Goal: Task Accomplishment & Management: Manage account settings

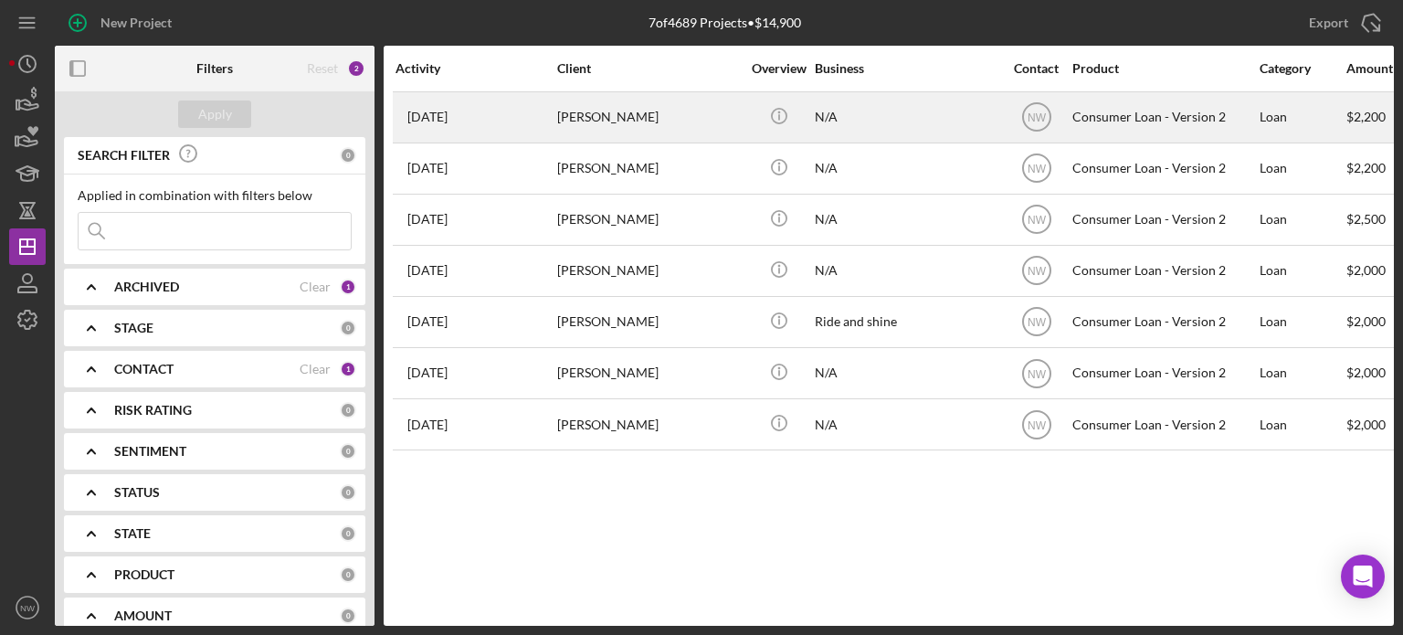
click at [556, 131] on td "[PERSON_NAME]" at bounding box center [649, 116] width 187 height 51
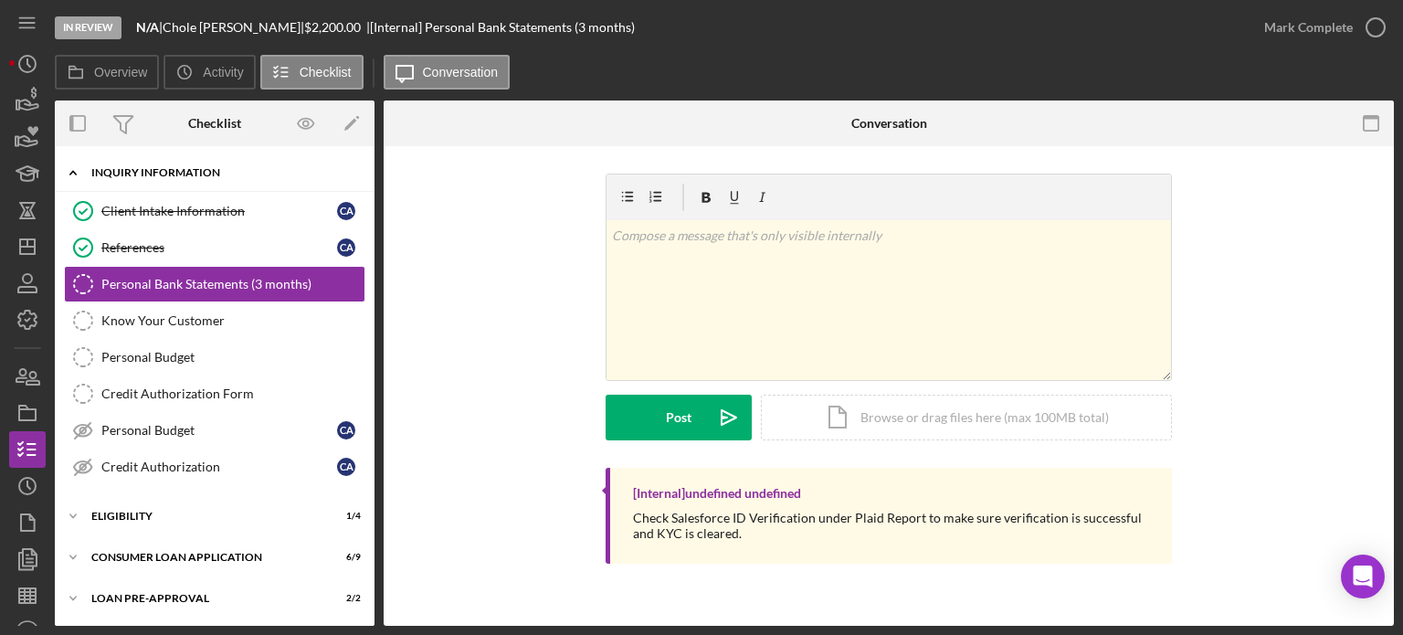
click at [76, 167] on icon "Icon/Expander" at bounding box center [73, 172] width 37 height 37
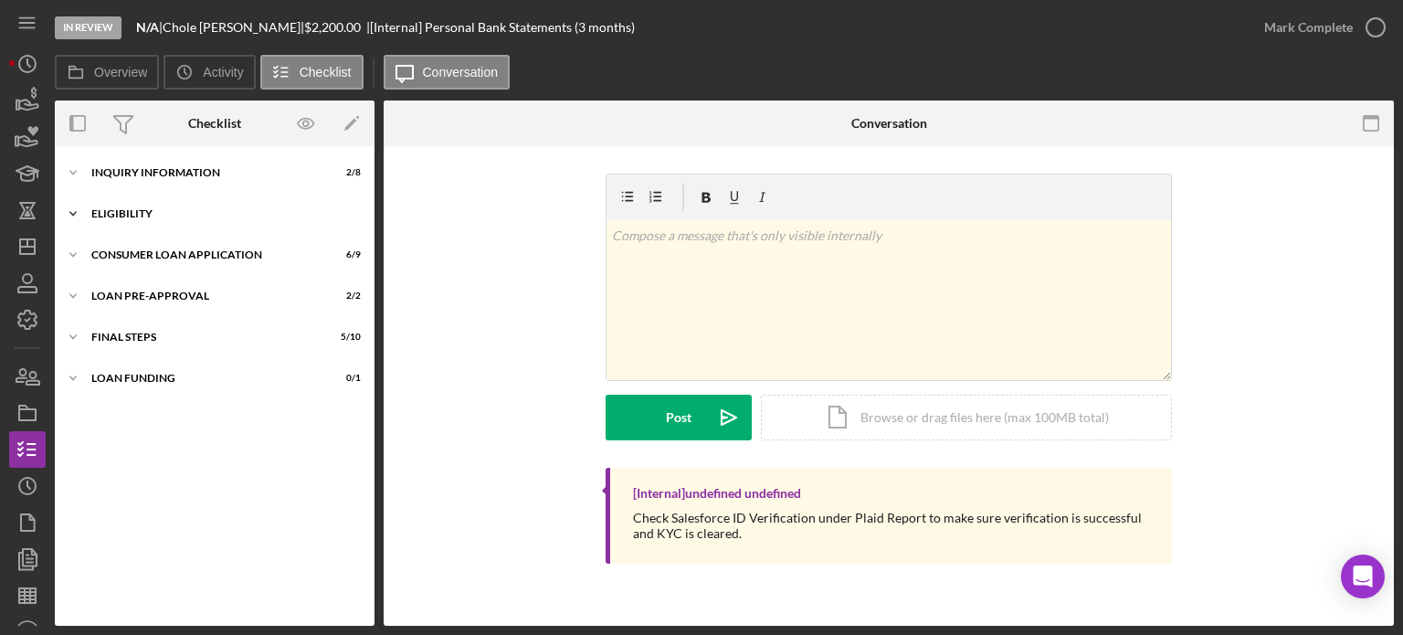
click at [74, 208] on icon "Icon/Expander" at bounding box center [73, 213] width 37 height 37
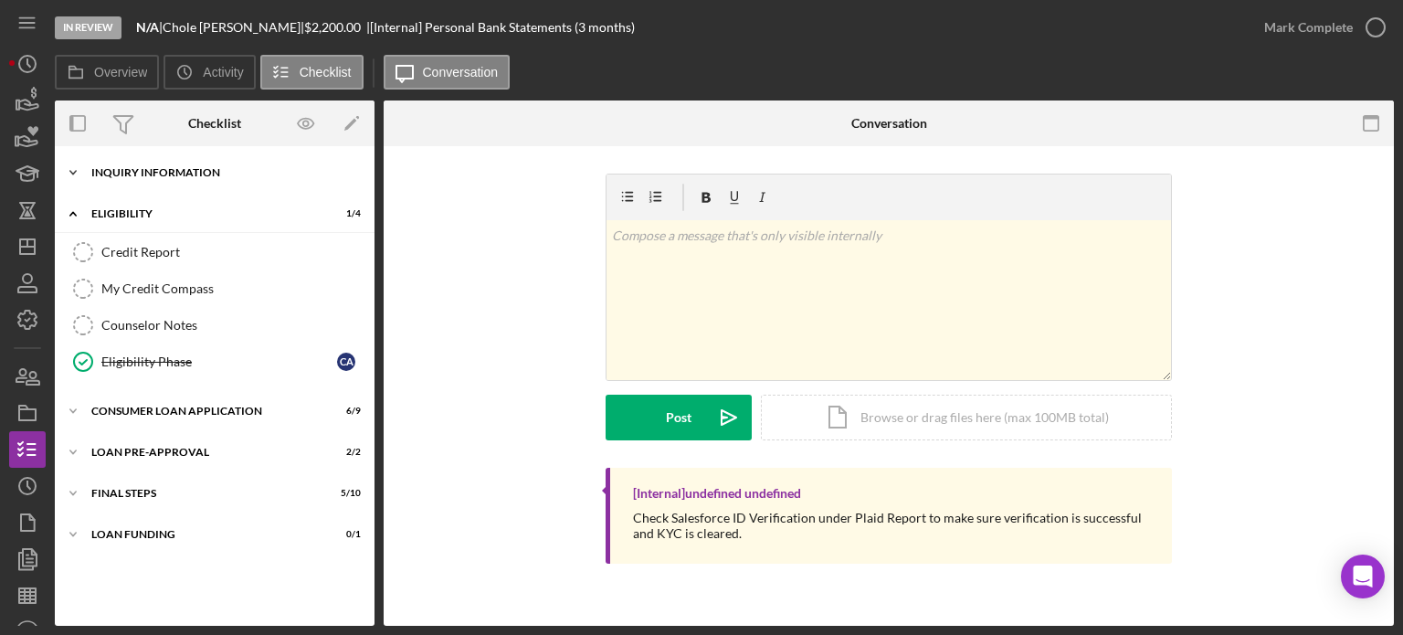
click at [64, 170] on icon "Icon/Expander" at bounding box center [73, 172] width 37 height 37
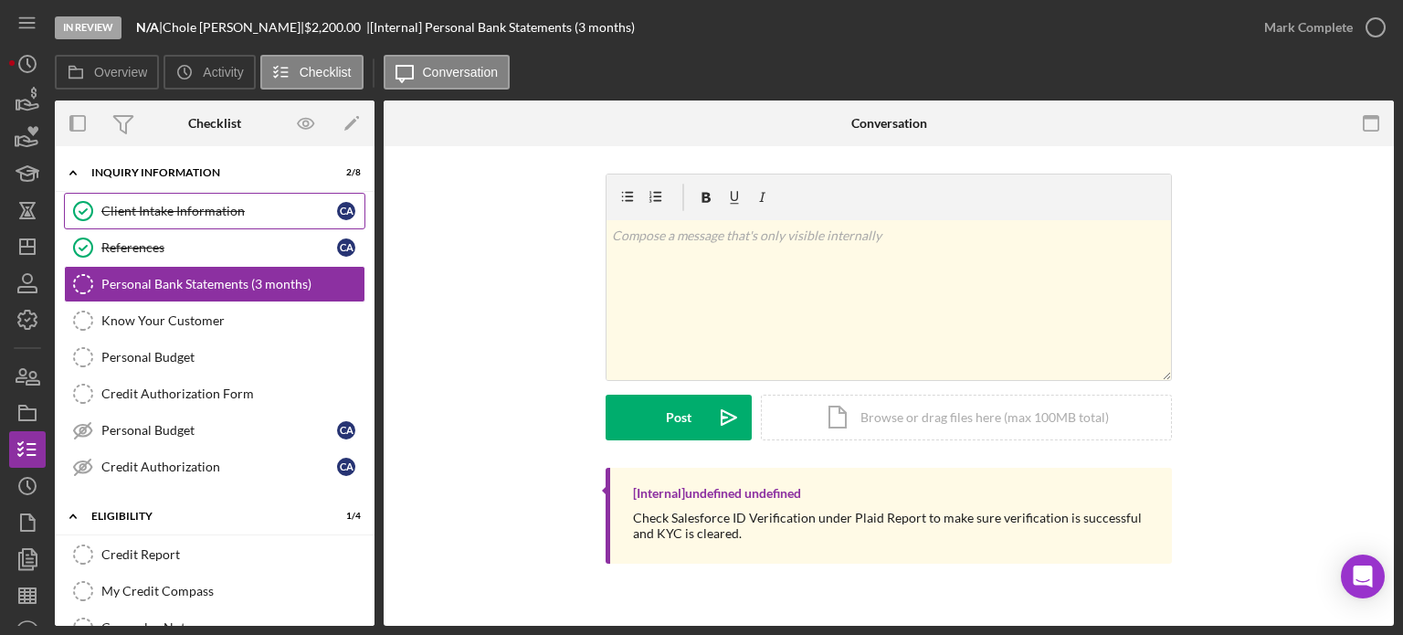
click at [128, 216] on div "Client Intake Information" at bounding box center [219, 211] width 236 height 15
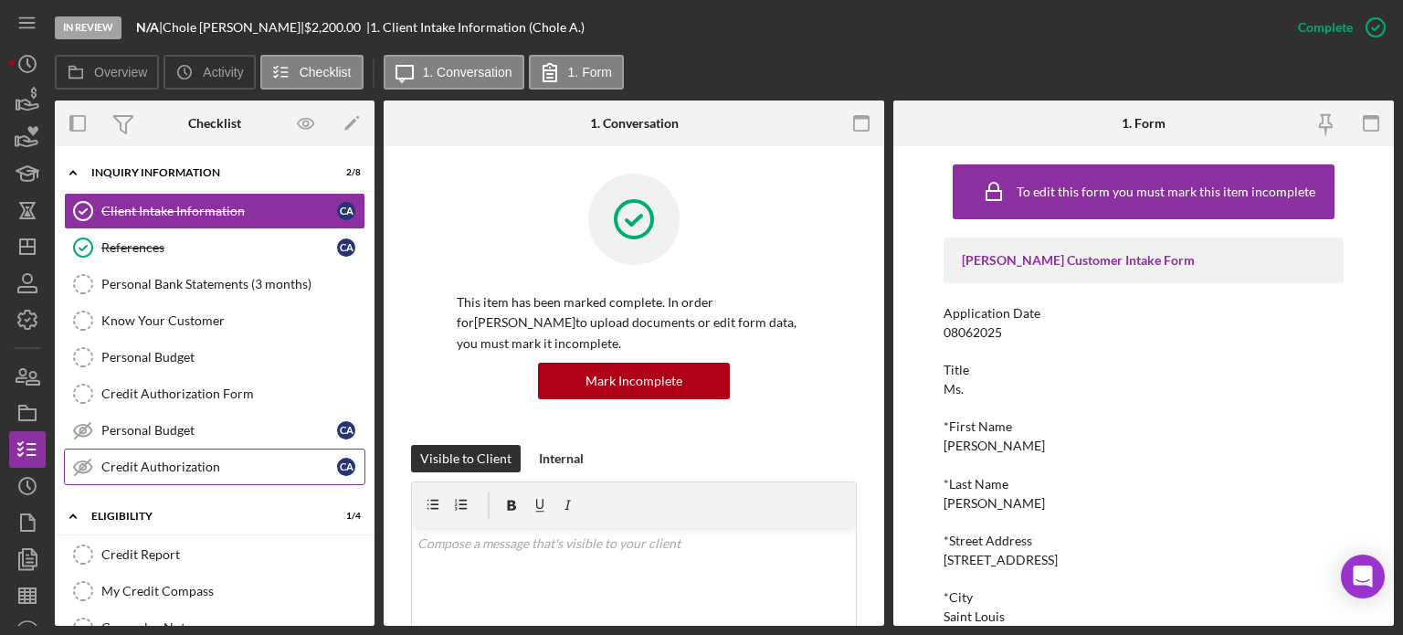
click at [150, 455] on link "Credit Authorization Credit Authorization C A" at bounding box center [214, 467] width 301 height 37
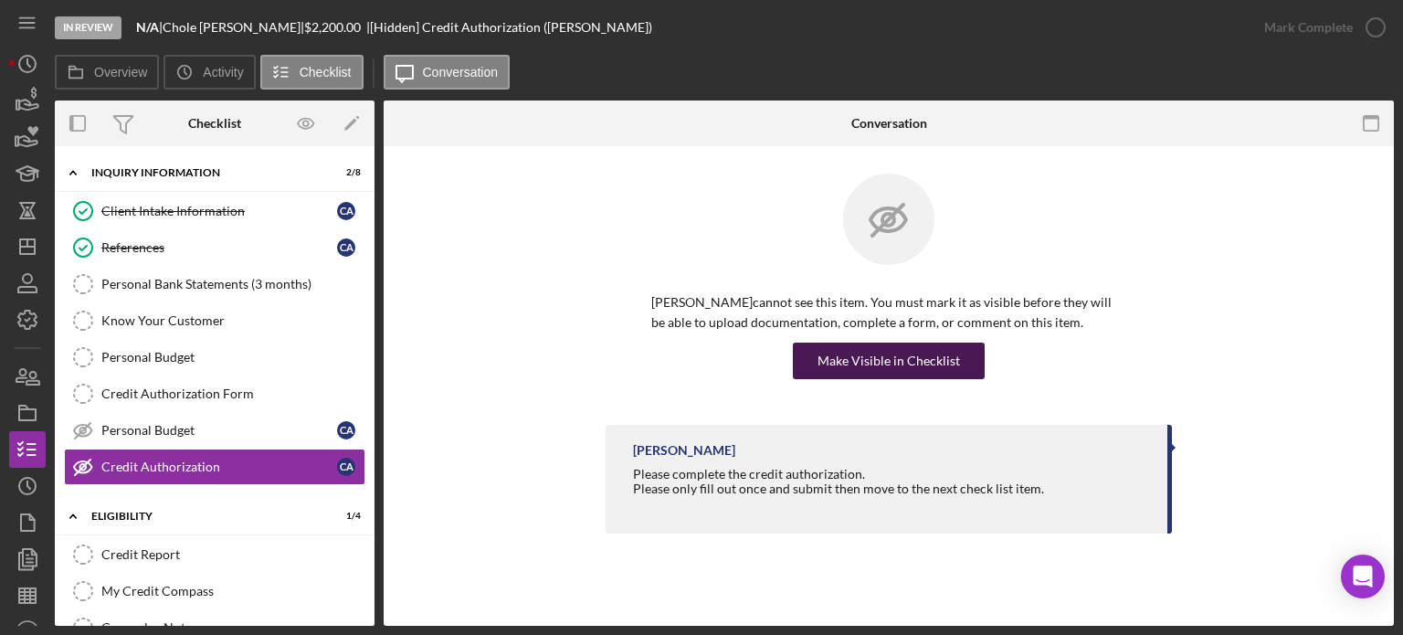
click at [844, 368] on div "Make Visible in Checklist" at bounding box center [889, 361] width 143 height 37
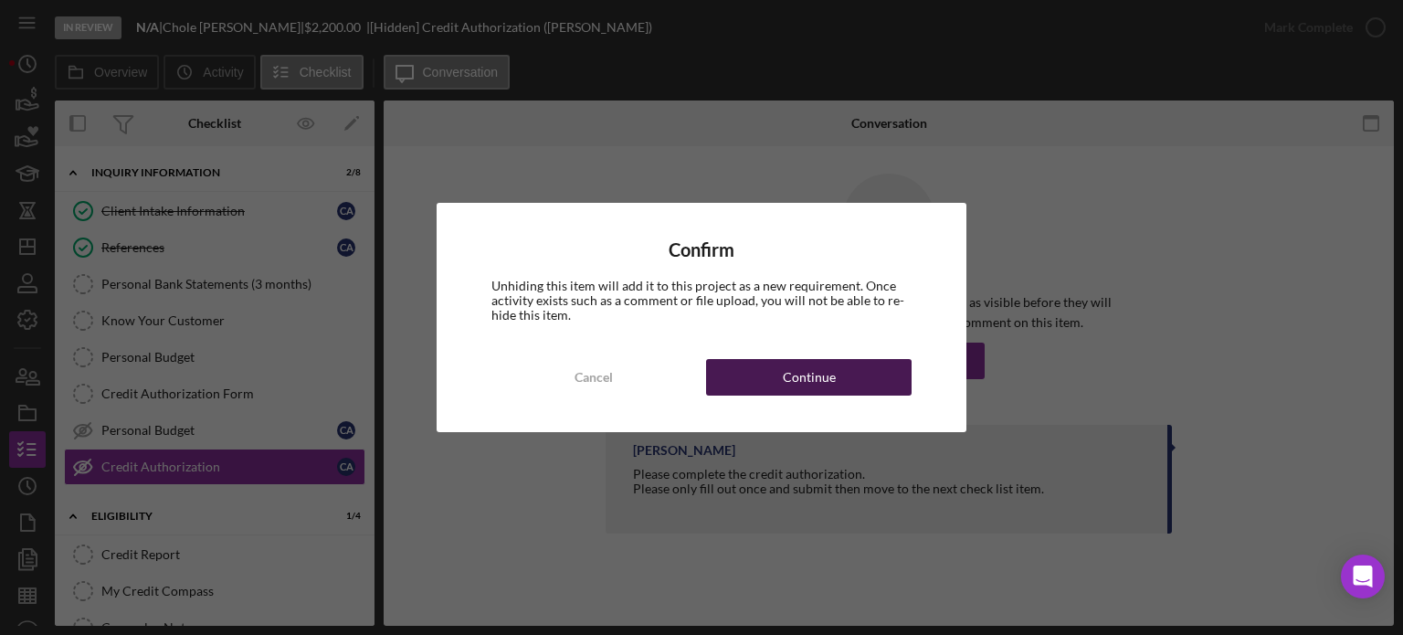
click at [786, 383] on div "Continue" at bounding box center [809, 377] width 53 height 37
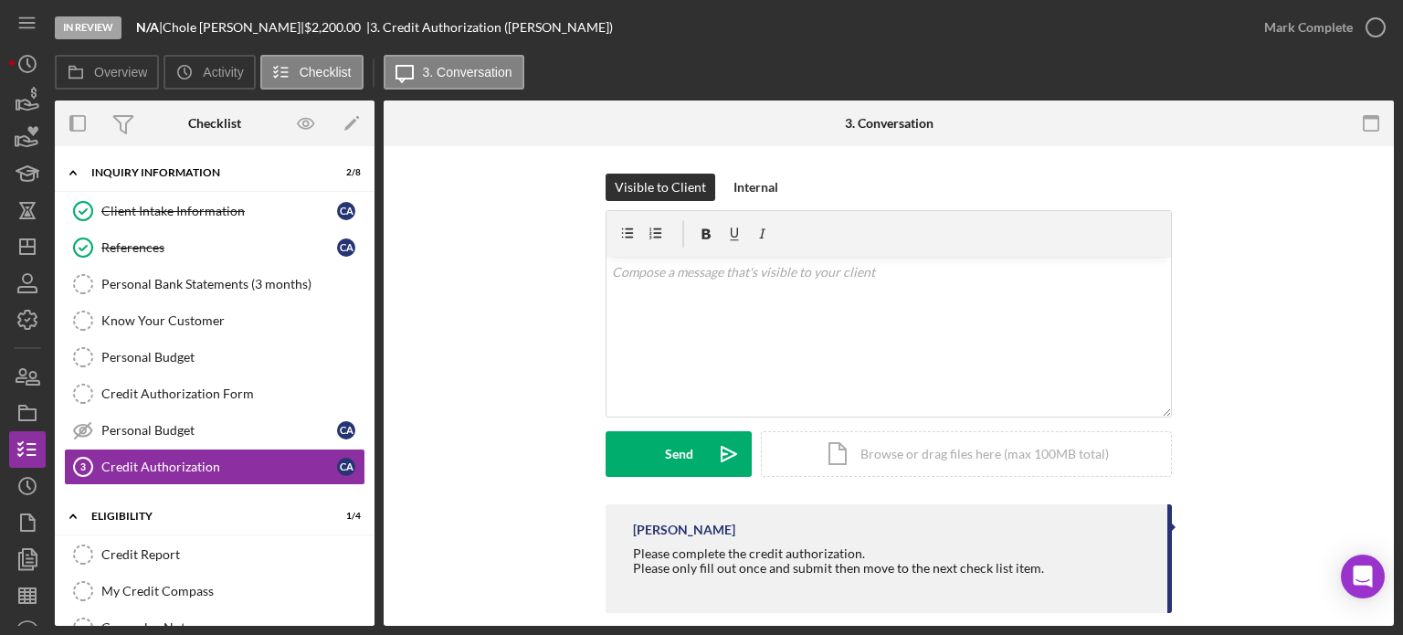
click at [1388, 615] on div "Visible to Client Internal v Color teal Color pink Remove color Add row above A…" at bounding box center [889, 397] width 1010 height 503
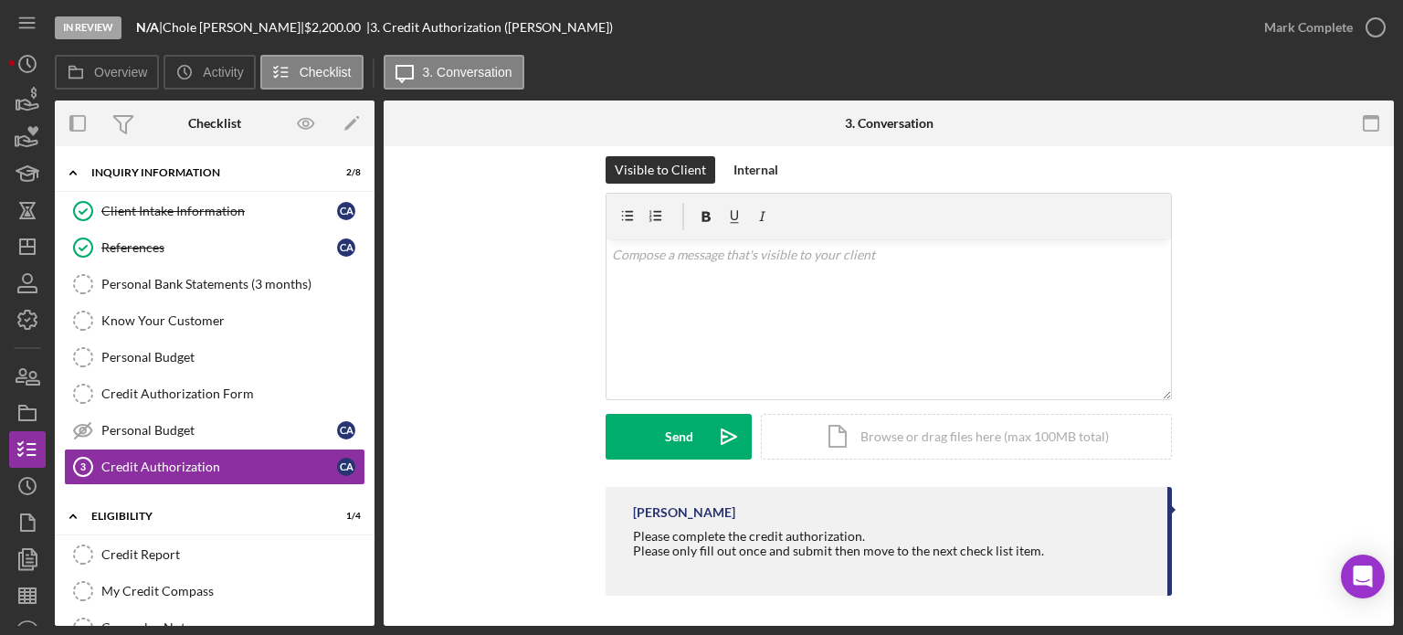
click at [1388, 615] on div "Visible to Client Internal v Color teal Color pink Remove color Add row above A…" at bounding box center [889, 380] width 1010 height 503
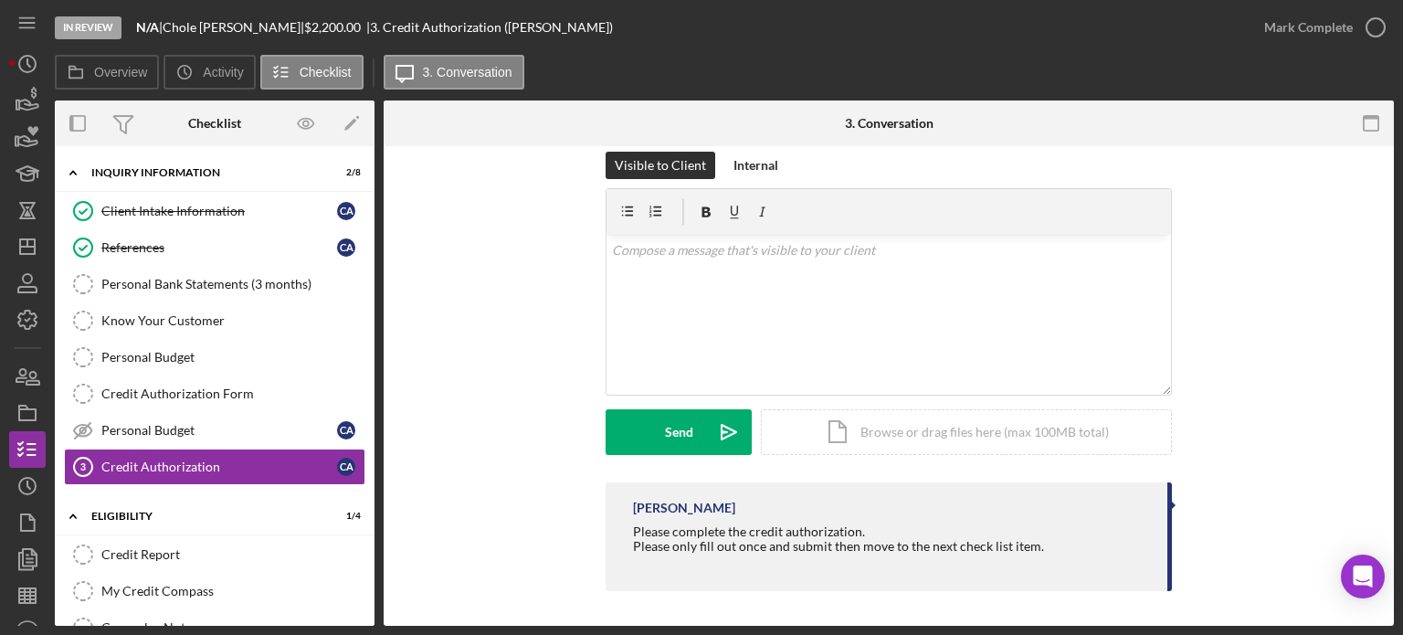
click at [1388, 615] on div "Visible to Client Internal v Color teal Color pink Remove color Add row above A…" at bounding box center [889, 375] width 1010 height 503
click at [1388, 615] on div "Visible to Client Internal v Color teal Color pink Remove color Add row above A…" at bounding box center [889, 374] width 1010 height 503
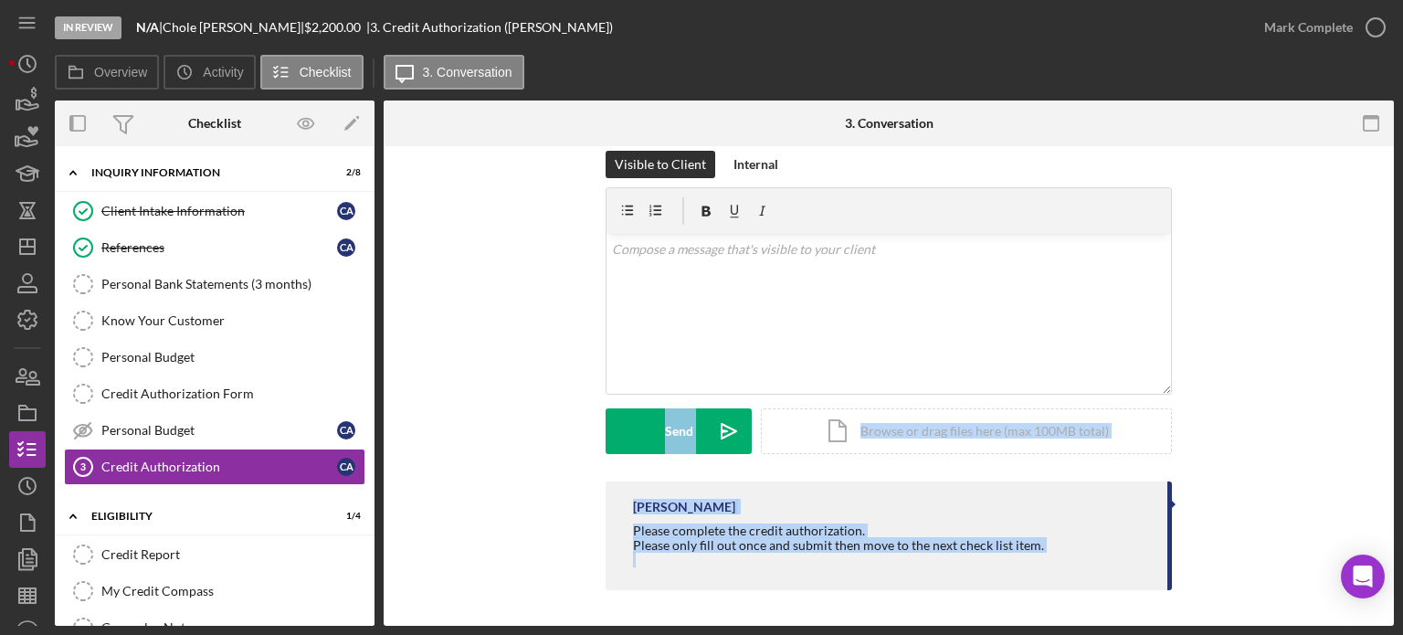
drag, startPoint x: 1388, startPoint y: 615, endPoint x: 1402, endPoint y: 255, distance: 360.2
click at [1402, 255] on div "In Review N/A | [PERSON_NAME] | $2,200.00 | 3. Credit Authorization ([PERSON_NA…" at bounding box center [701, 317] width 1403 height 635
click at [1366, 121] on icon "button" at bounding box center [1371, 123] width 41 height 41
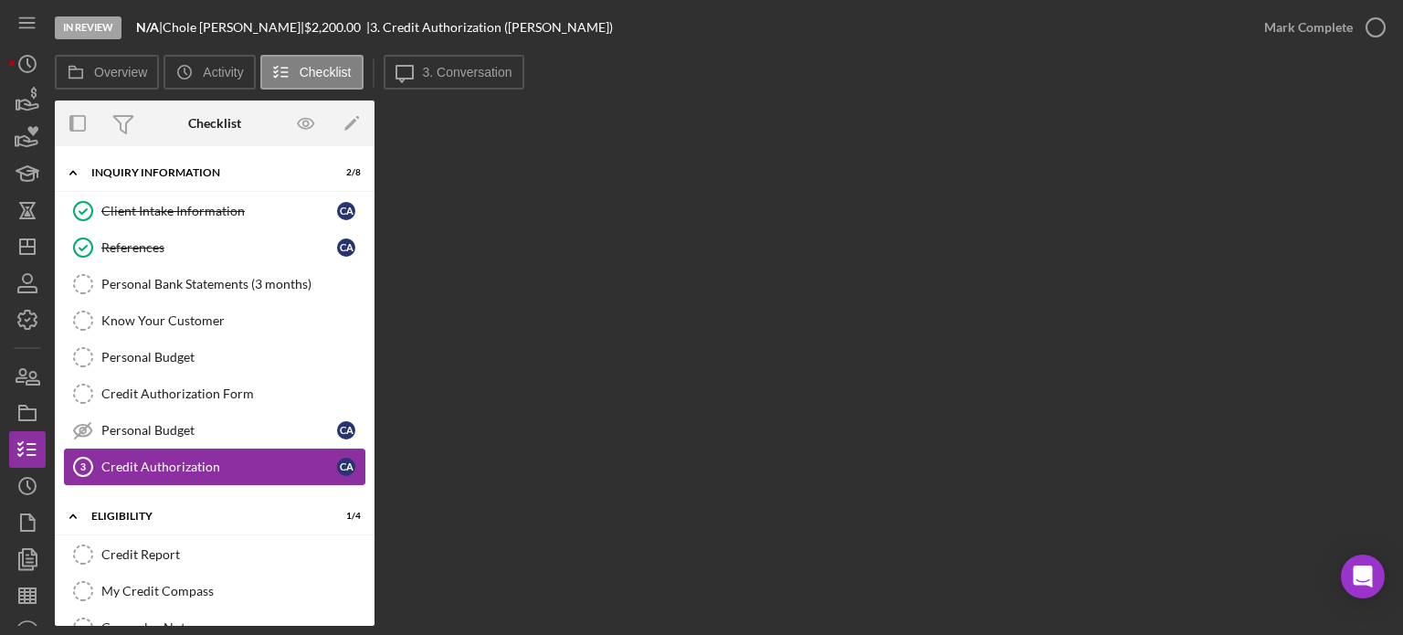
click at [219, 459] on div "Credit Authorization" at bounding box center [219, 466] width 236 height 15
click at [84, 461] on tspan "3" at bounding box center [82, 466] width 5 height 11
click at [91, 69] on icon at bounding box center [76, 72] width 37 height 37
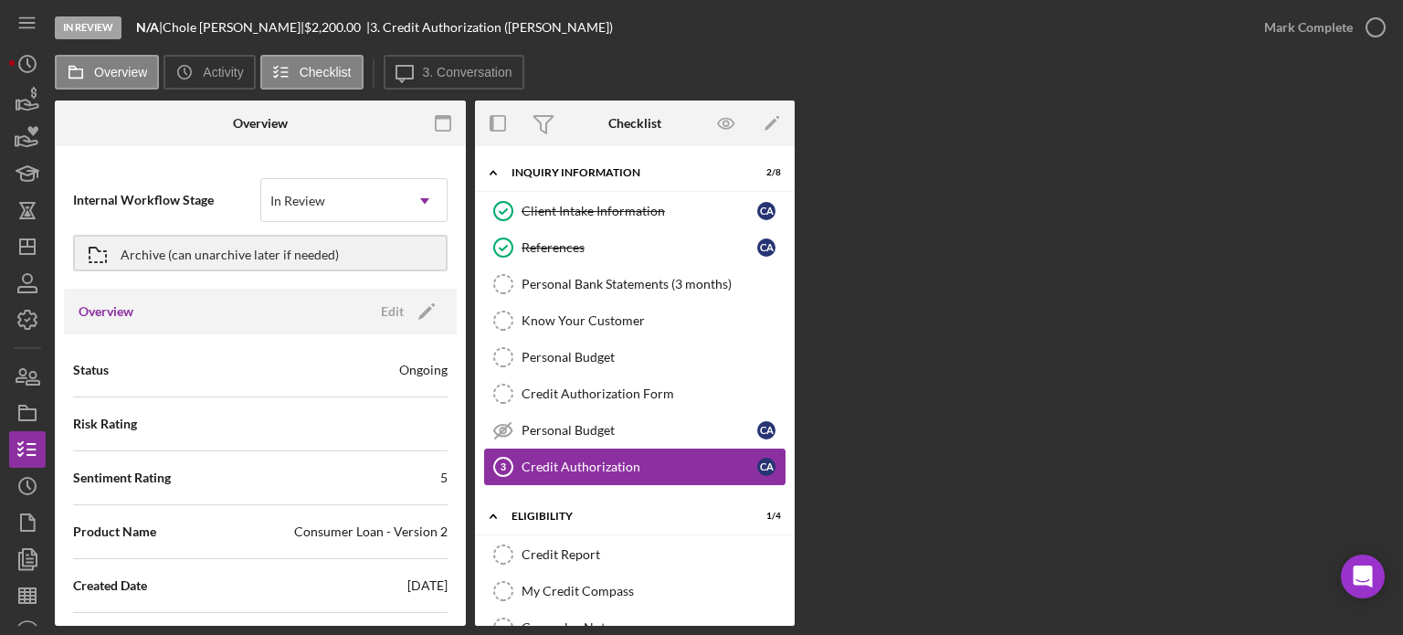
click at [537, 459] on div "Credit Authorization" at bounding box center [640, 466] width 236 height 15
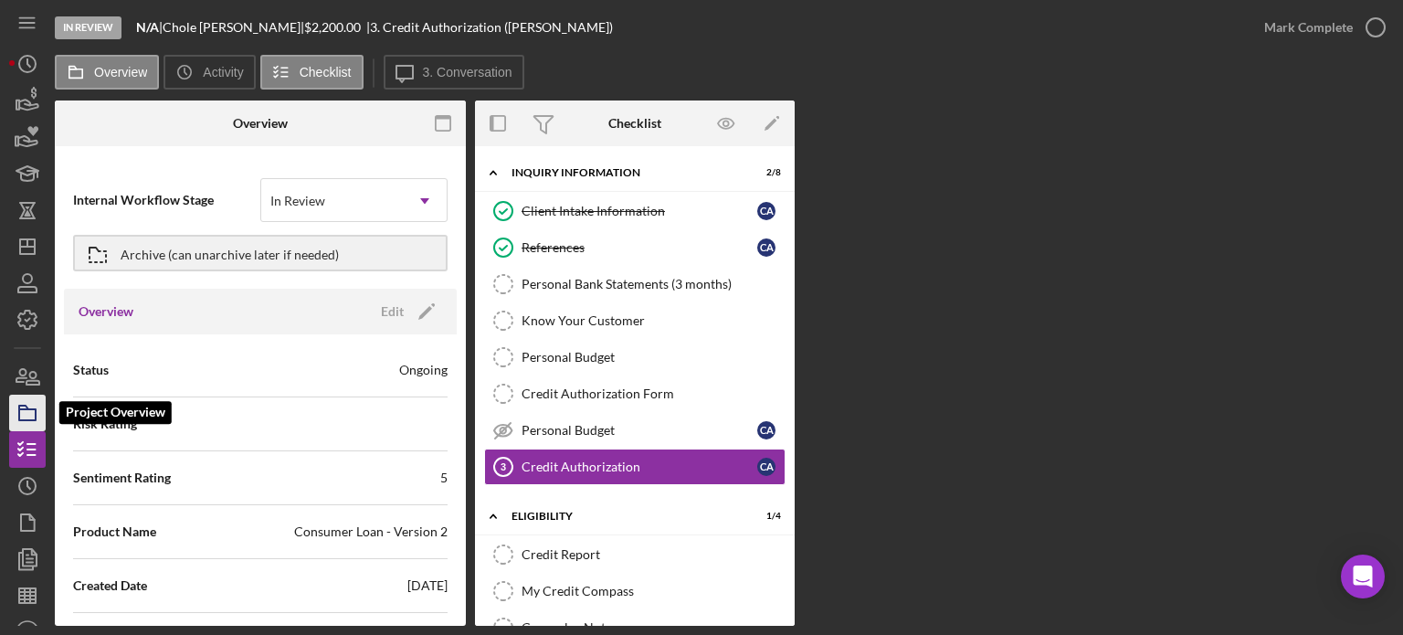
click at [28, 413] on icon "button" at bounding box center [28, 413] width 46 height 46
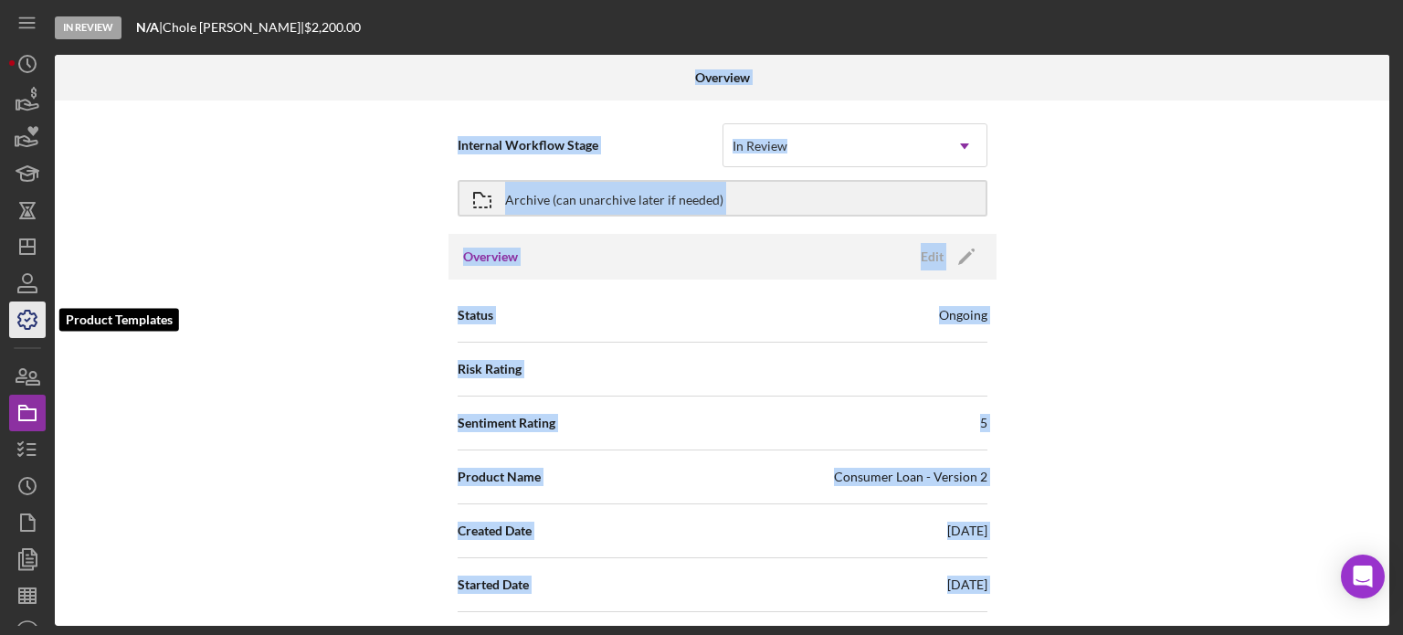
click at [29, 309] on icon "button" at bounding box center [28, 320] width 46 height 46
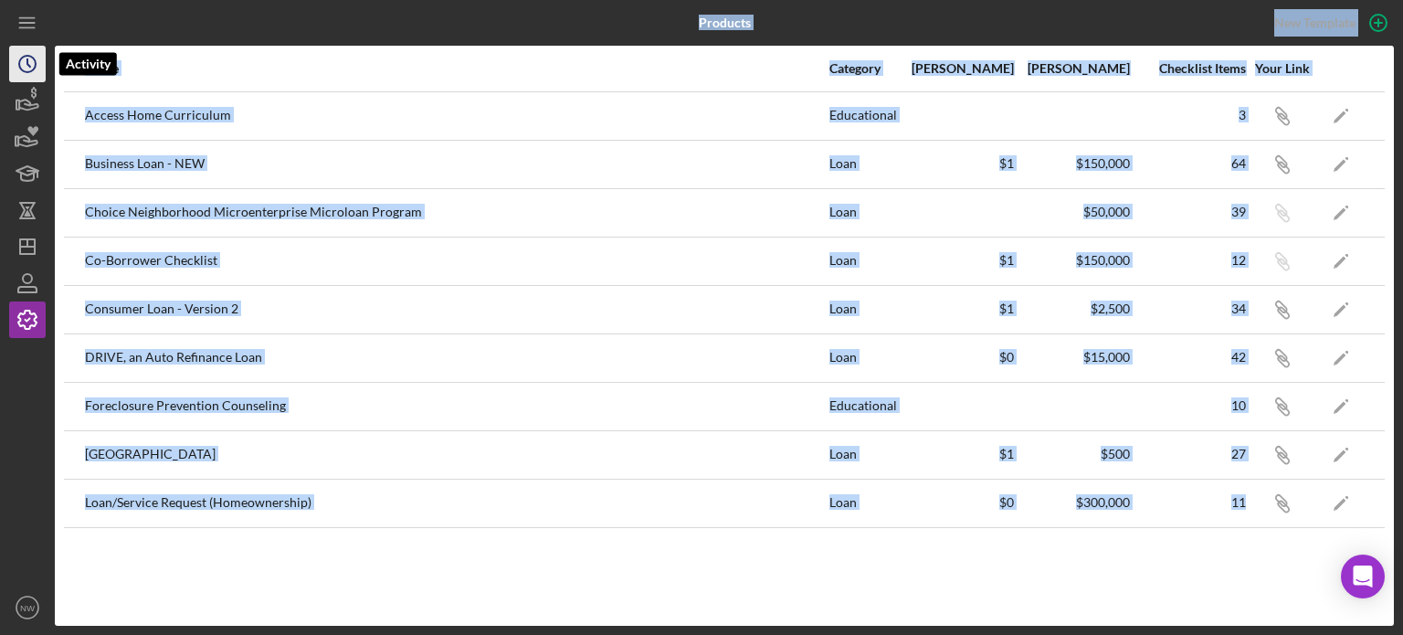
click at [26, 50] on icon "Icon/History" at bounding box center [28, 64] width 46 height 46
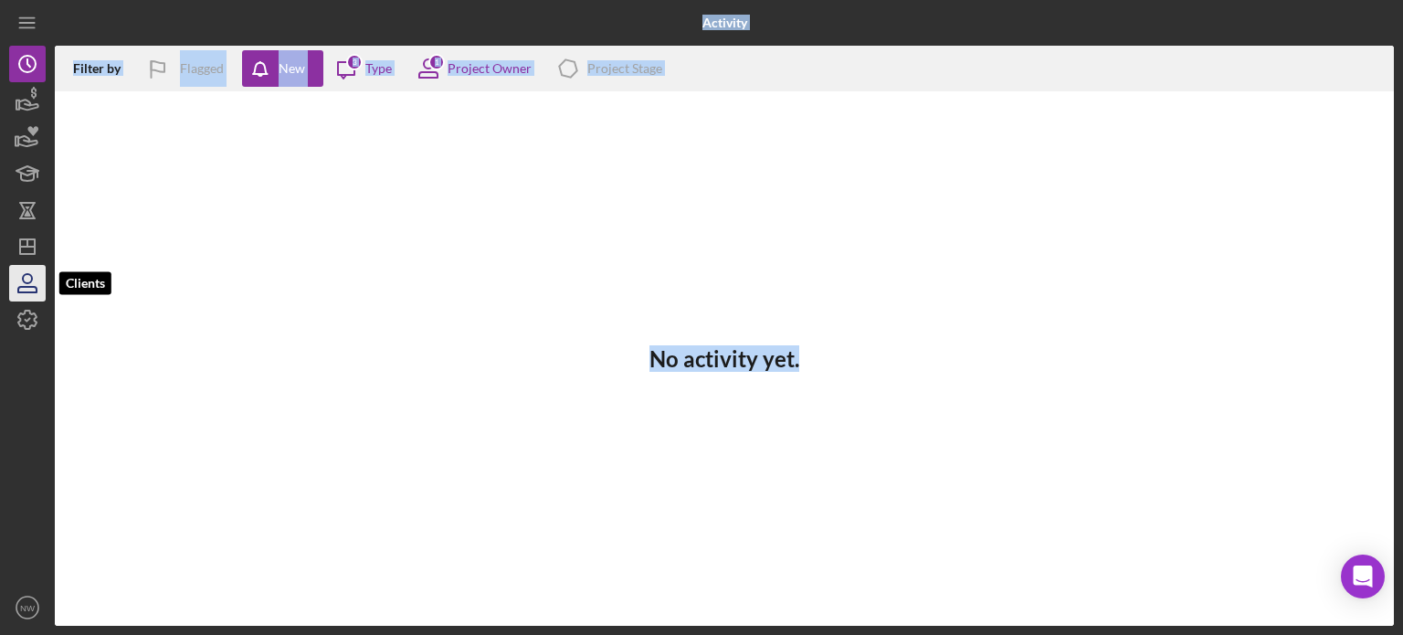
click at [26, 283] on icon "button" at bounding box center [27, 278] width 9 height 9
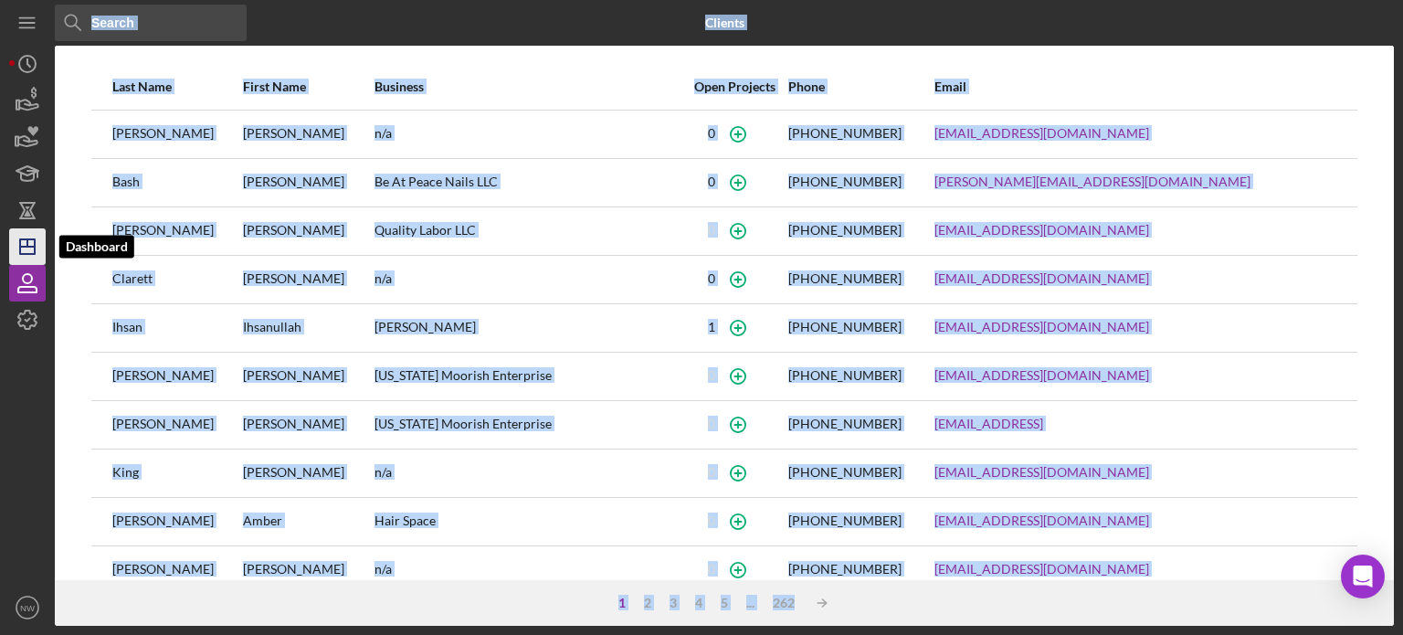
click at [22, 245] on icon "Icon/Dashboard" at bounding box center [28, 247] width 46 height 46
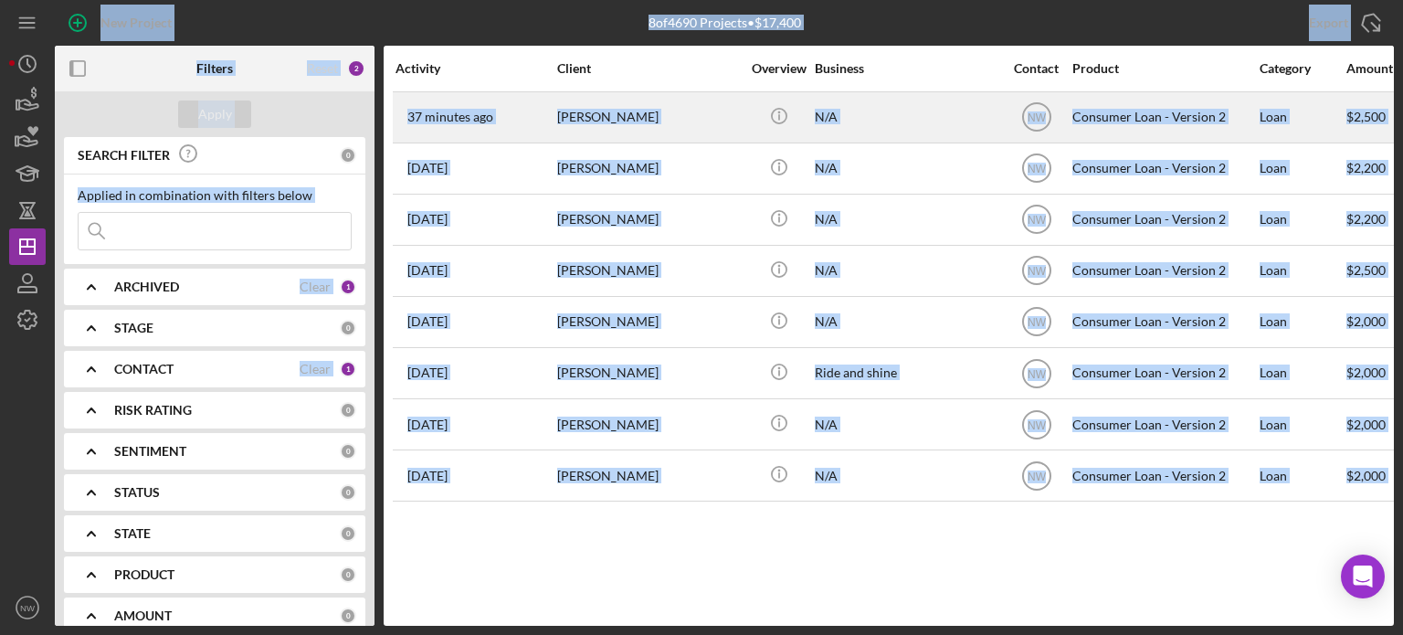
click at [586, 114] on div "[PERSON_NAME]" at bounding box center [648, 117] width 183 height 48
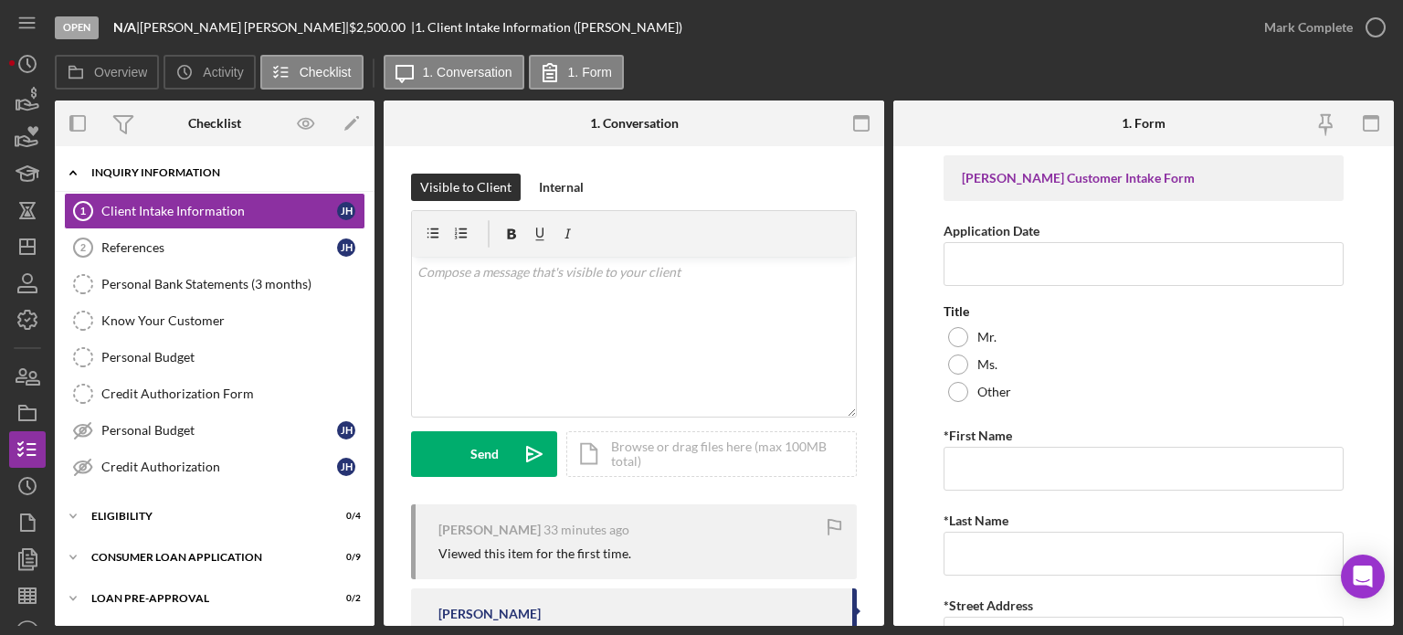
click at [78, 167] on icon "Icon/Expander" at bounding box center [73, 172] width 37 height 37
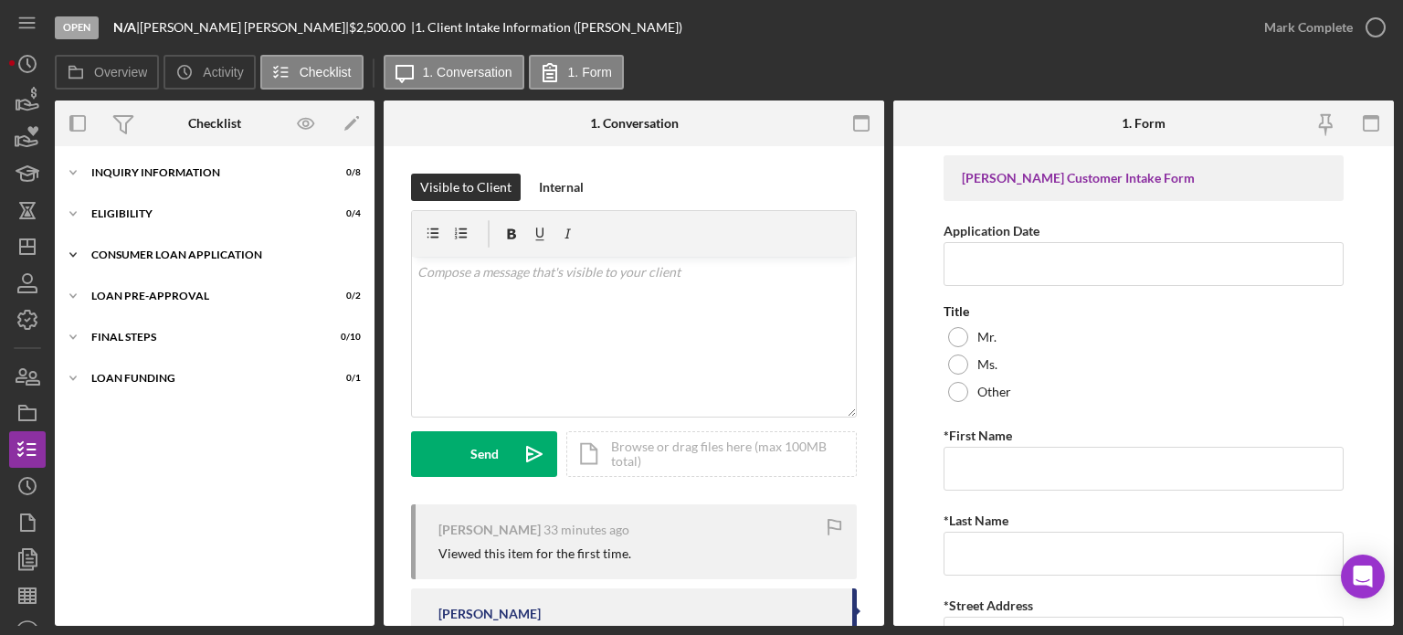
click at [73, 251] on icon "Icon/Expander" at bounding box center [73, 255] width 37 height 37
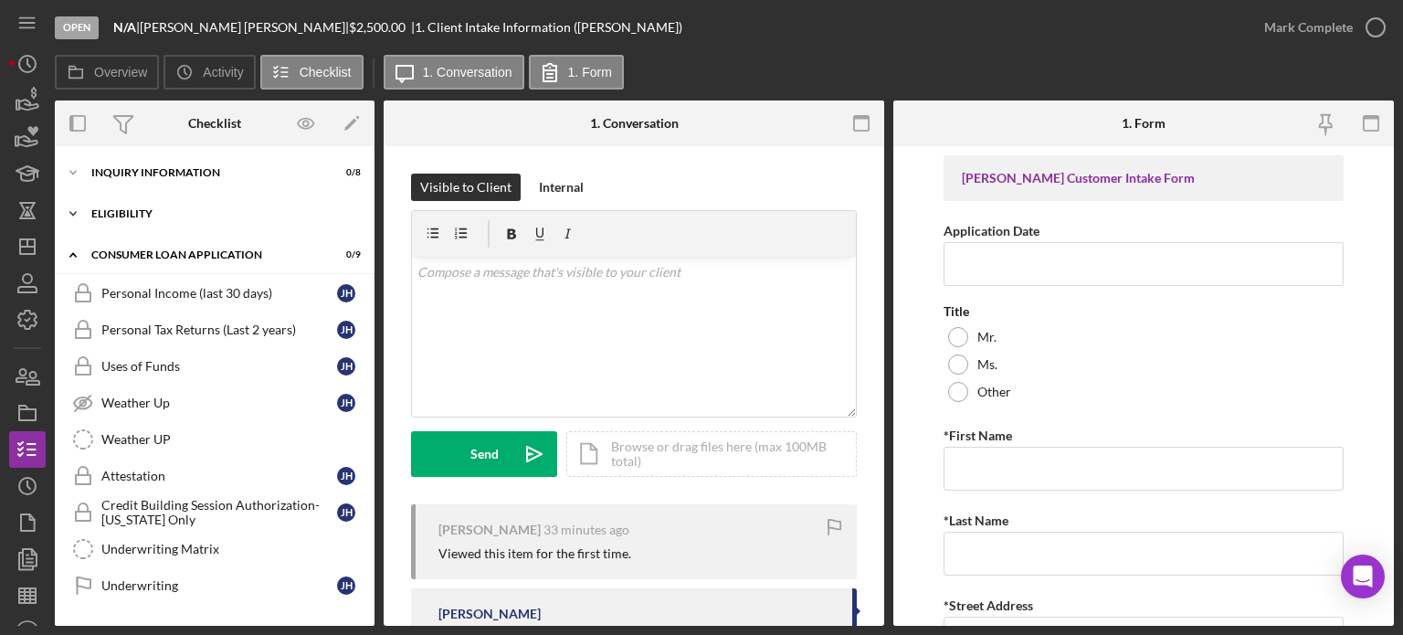
click at [77, 211] on icon "Icon/Expander" at bounding box center [73, 213] width 37 height 37
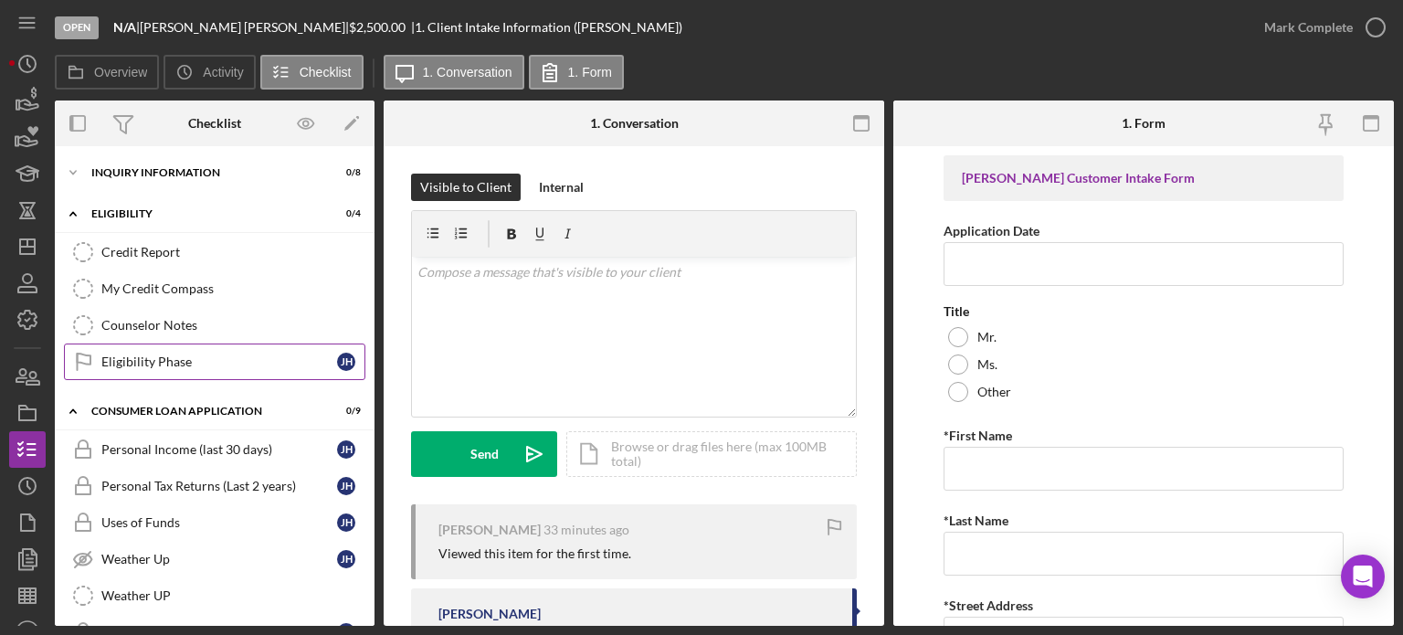
click at [159, 356] on div "Eligibility Phase" at bounding box center [219, 361] width 236 height 15
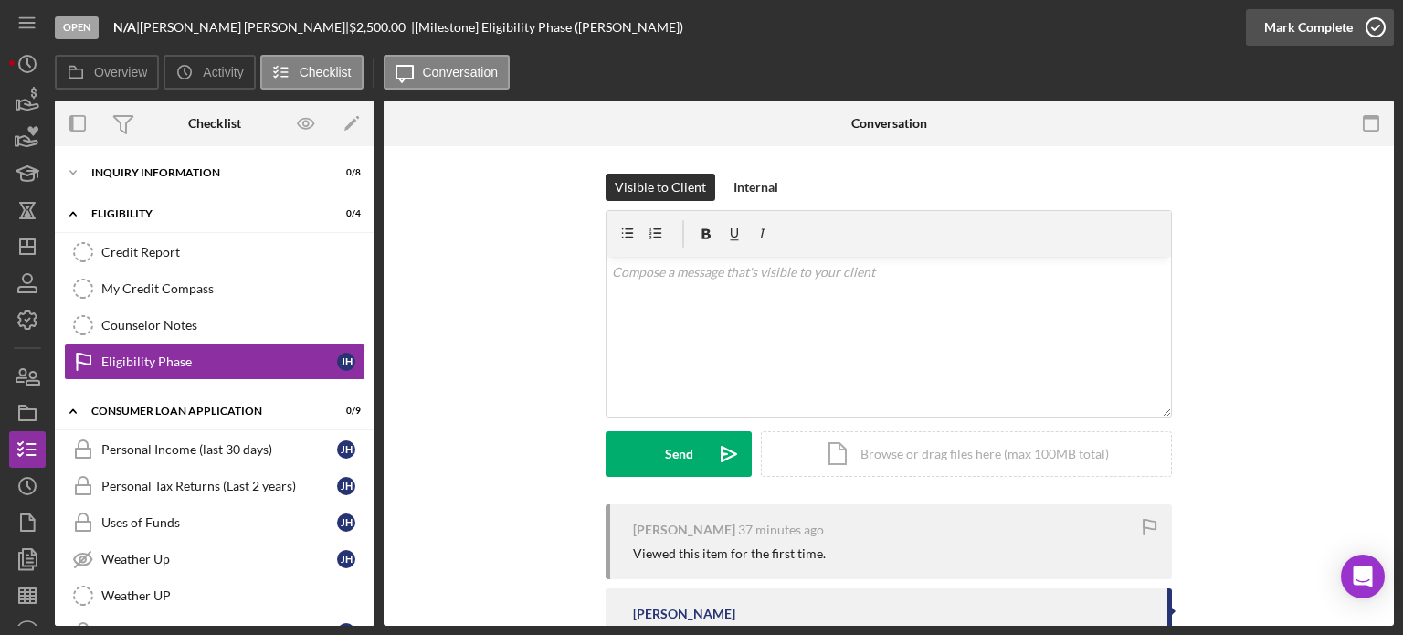
click at [1380, 25] on icon "button" at bounding box center [1376, 28] width 46 height 46
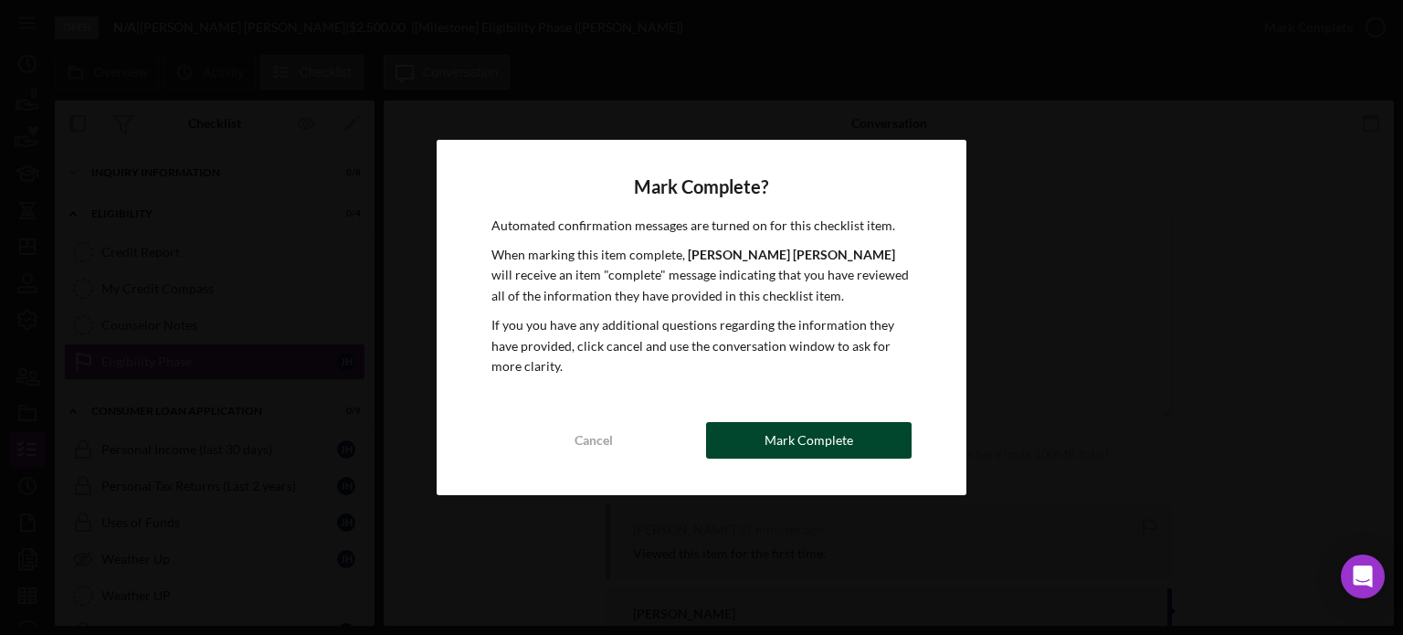
click at [872, 440] on button "Mark Complete" at bounding box center [809, 440] width 206 height 37
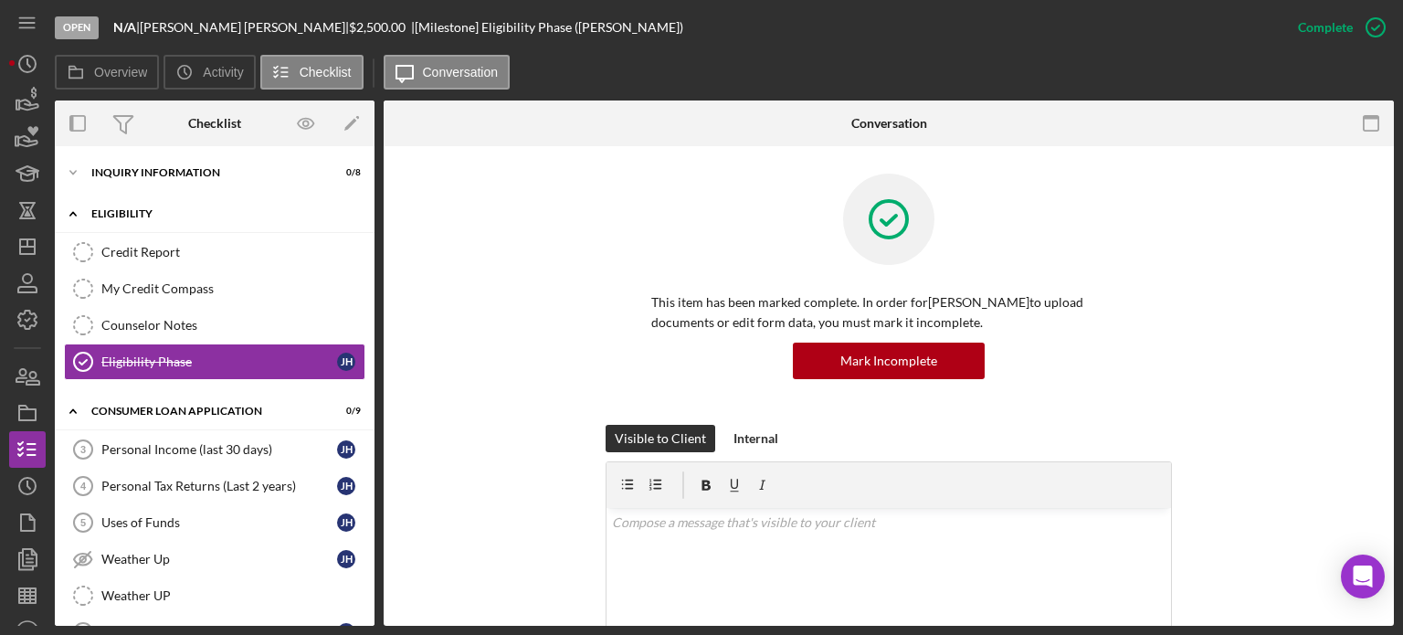
click at [79, 213] on icon "Icon/Expander" at bounding box center [73, 213] width 37 height 37
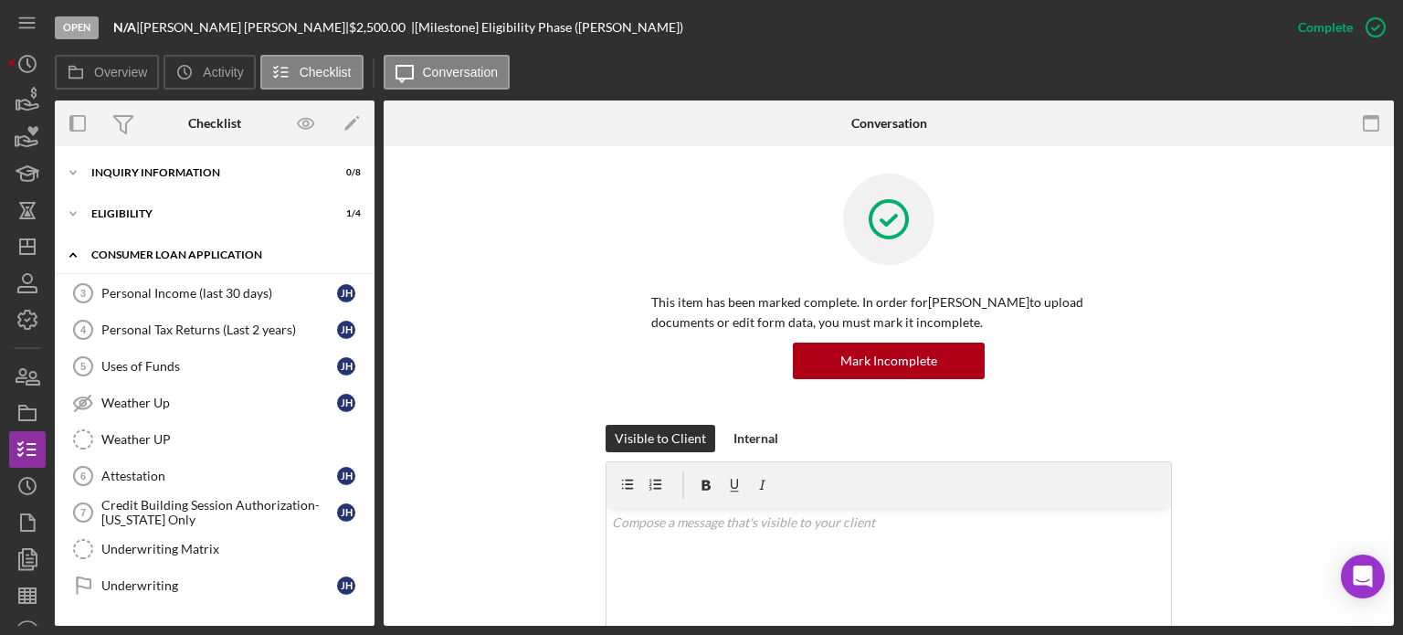
click at [69, 247] on icon "Icon/Expander" at bounding box center [73, 255] width 37 height 37
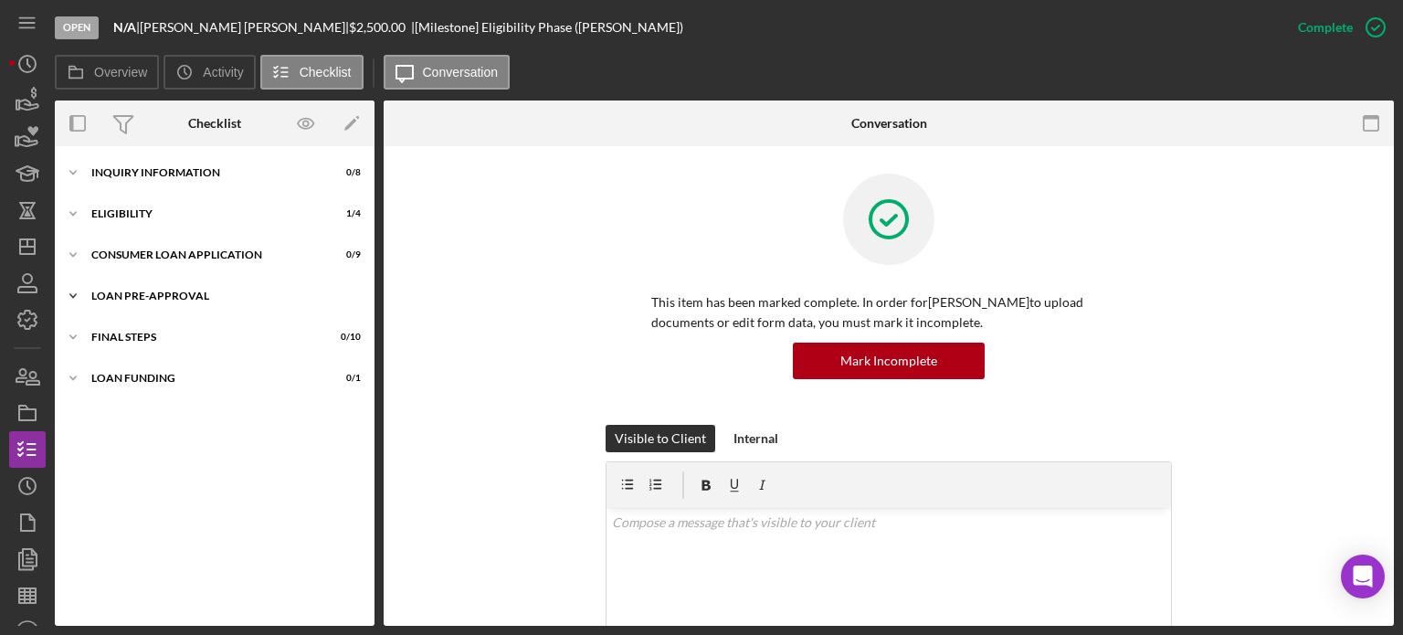
click at [71, 292] on icon "Icon/Expander" at bounding box center [73, 296] width 37 height 37
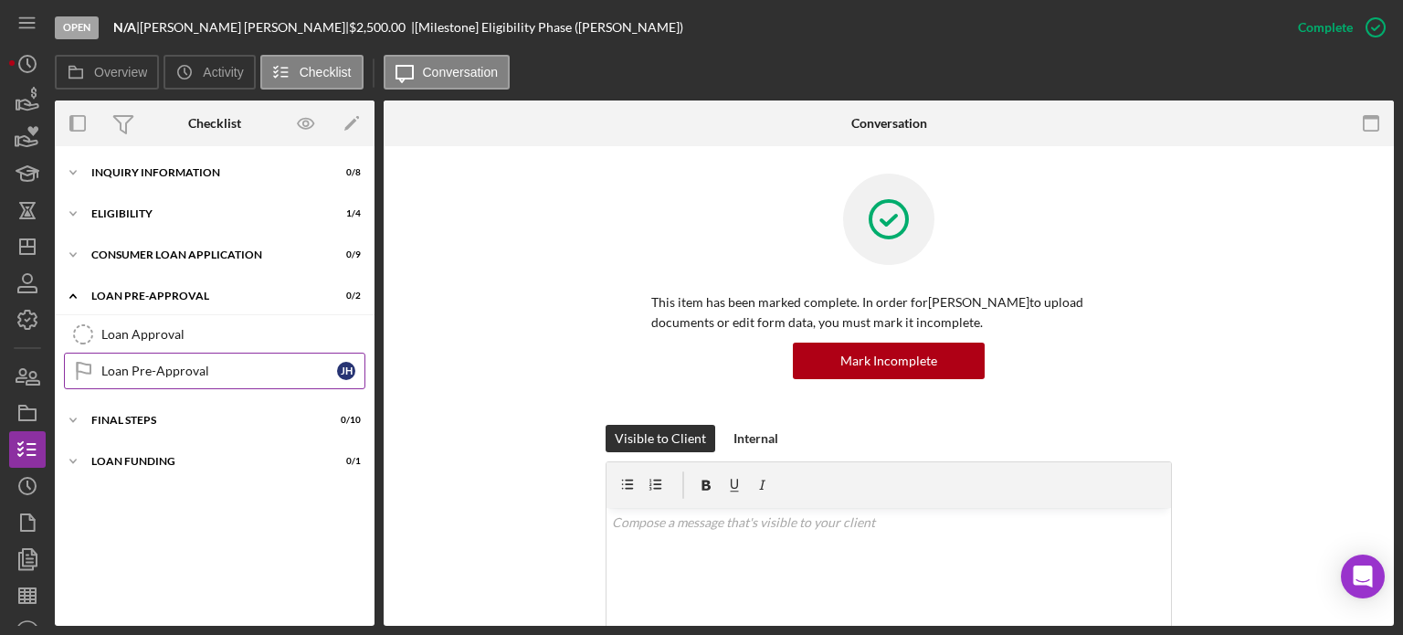
click at [83, 371] on icon at bounding box center [84, 368] width 13 height 11
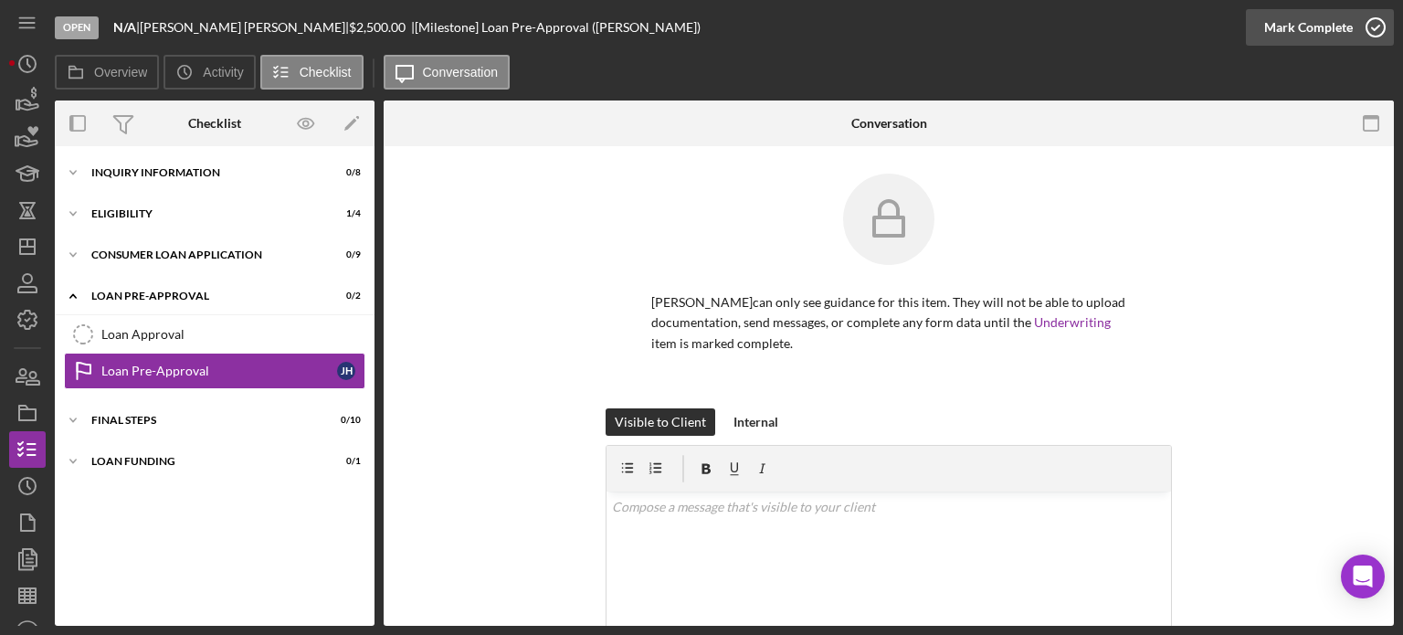
click at [1378, 24] on icon "button" at bounding box center [1376, 28] width 46 height 46
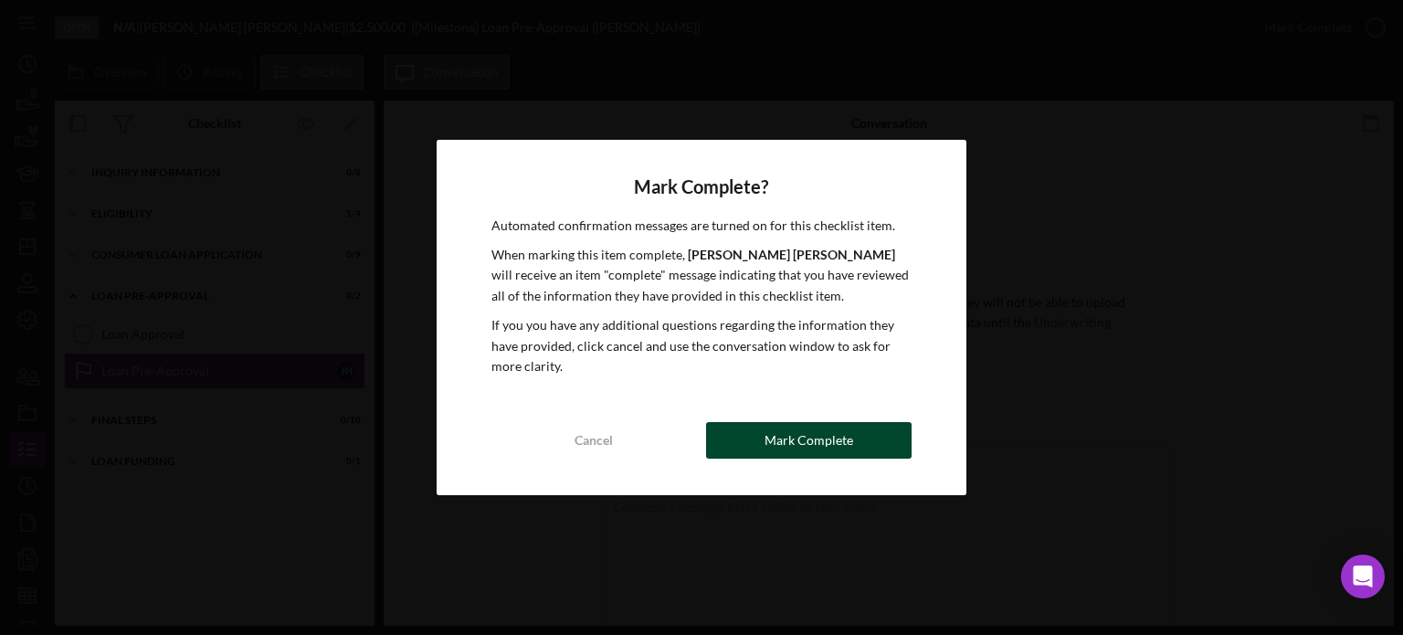
click at [834, 441] on div "Mark Complete" at bounding box center [809, 440] width 89 height 37
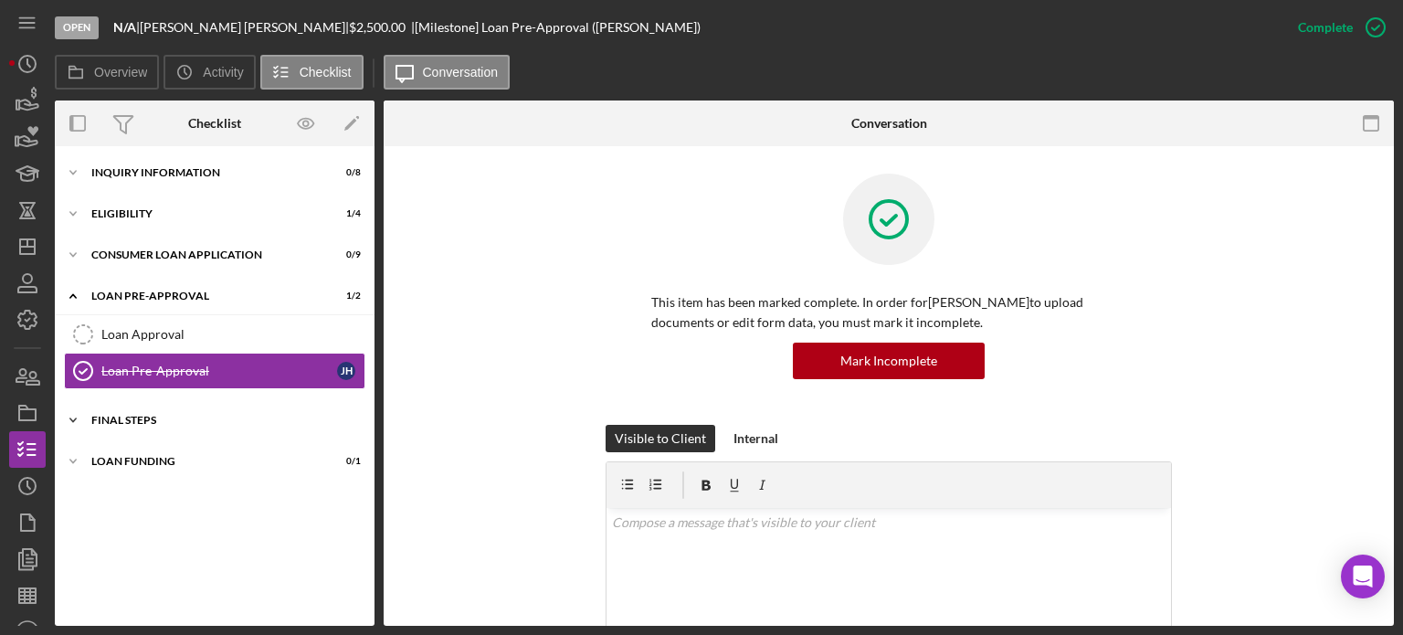
click at [64, 414] on icon "Icon/Expander" at bounding box center [73, 420] width 37 height 37
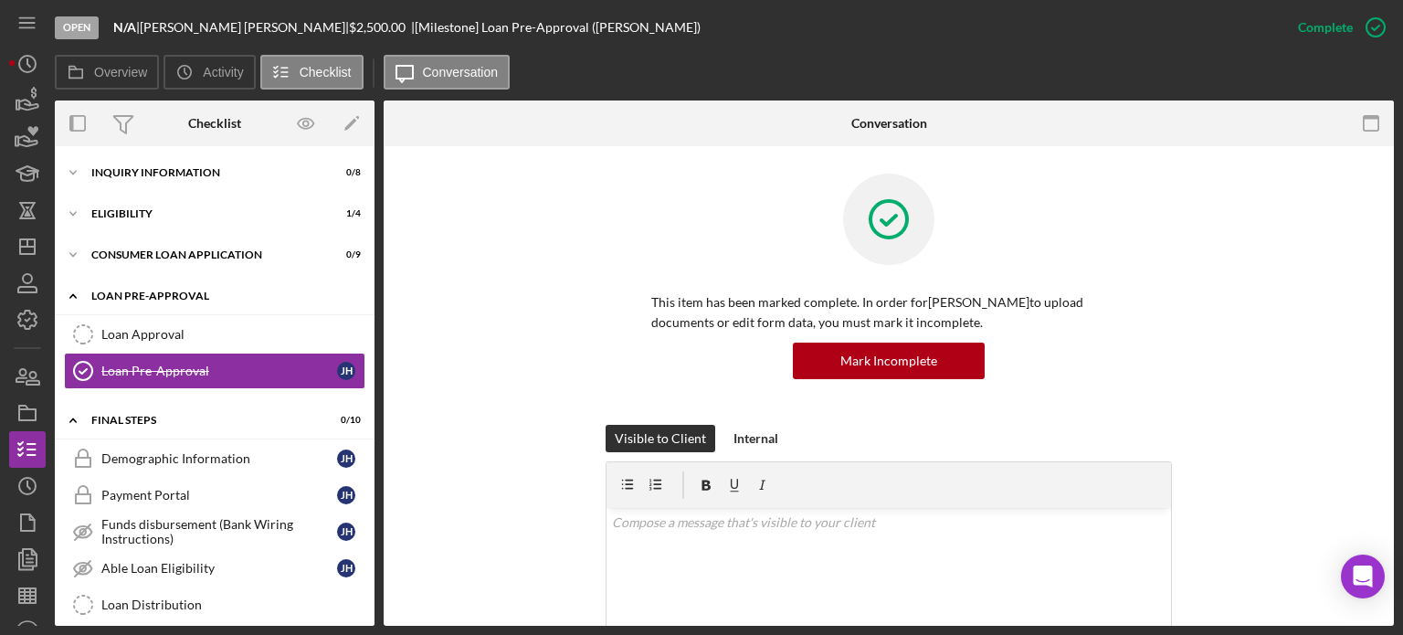
click at [73, 287] on icon "Icon/Expander" at bounding box center [73, 296] width 37 height 37
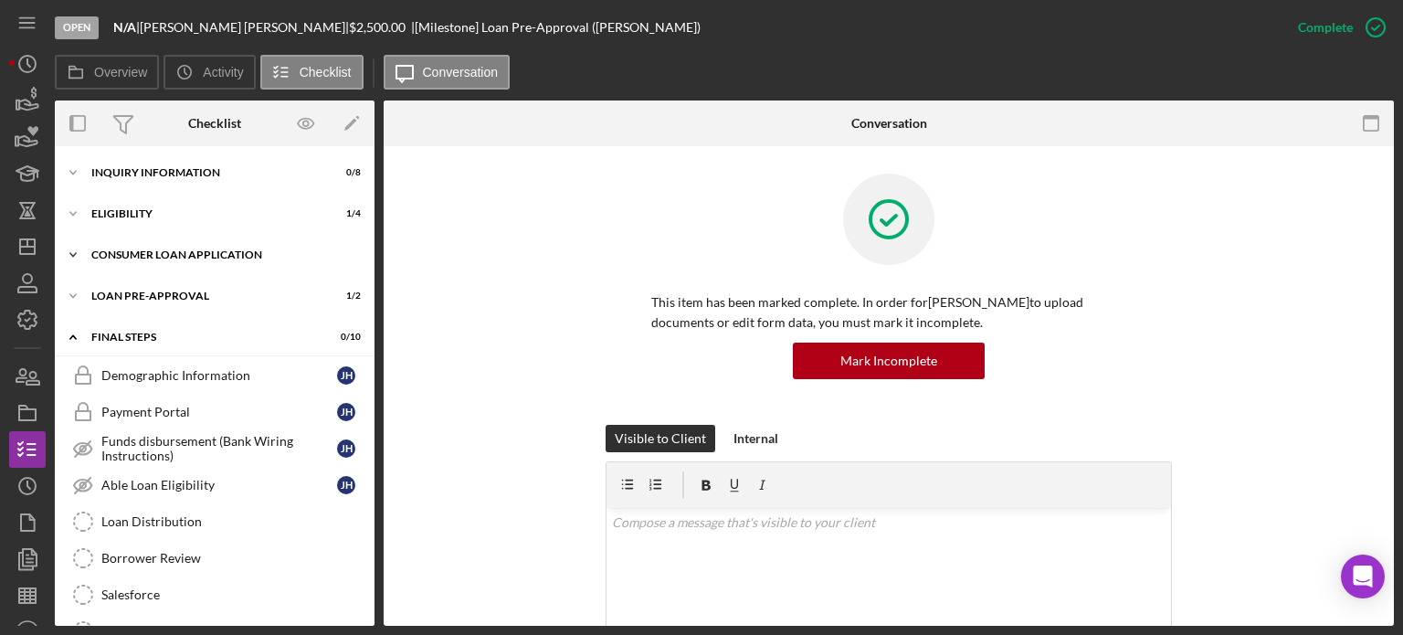
click at [71, 249] on icon "Icon/Expander" at bounding box center [73, 255] width 37 height 37
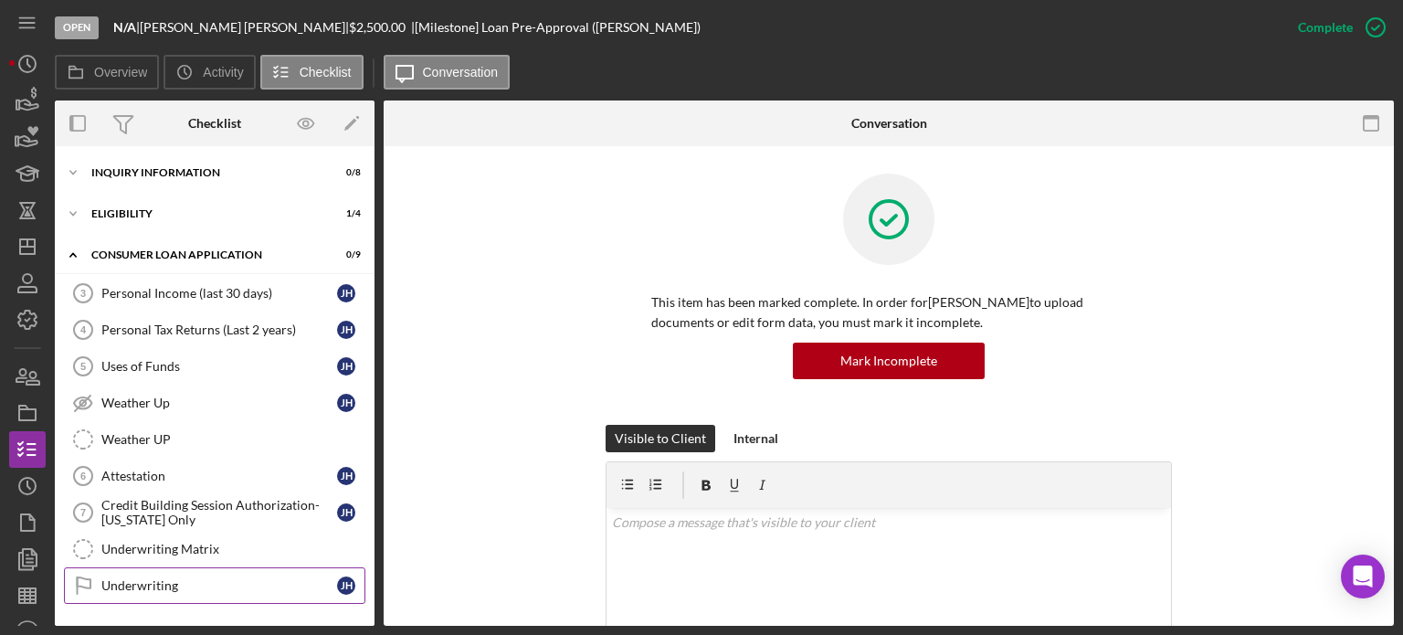
click at [133, 567] on link "Underwriting Underwriting [PERSON_NAME]" at bounding box center [214, 585] width 301 height 37
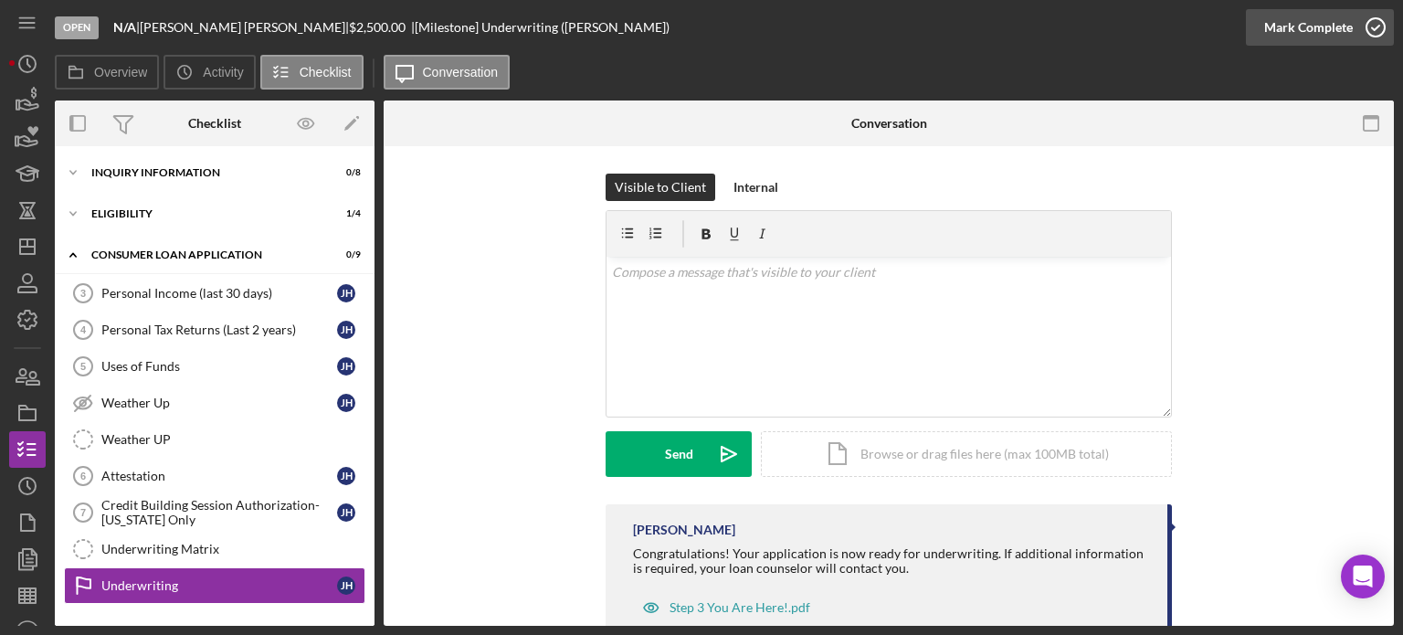
click at [1372, 28] on polyline "button" at bounding box center [1375, 28] width 7 height 5
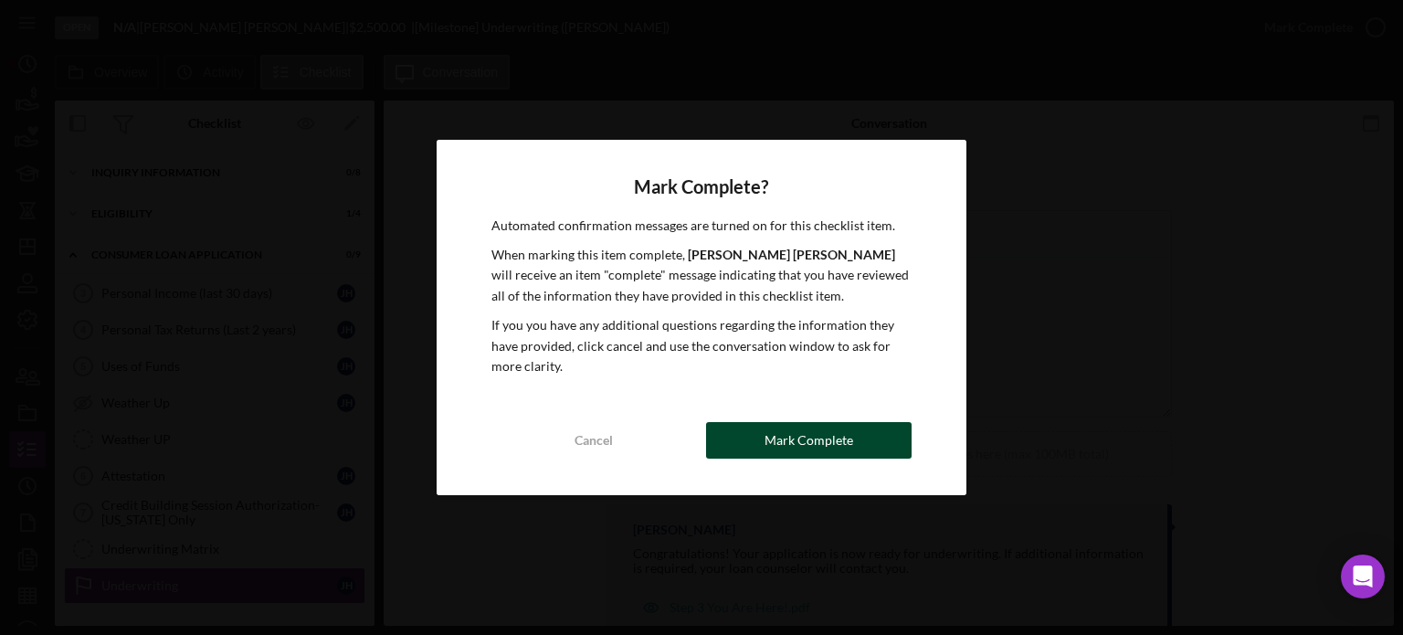
click at [787, 452] on div "Mark Complete" at bounding box center [809, 440] width 89 height 37
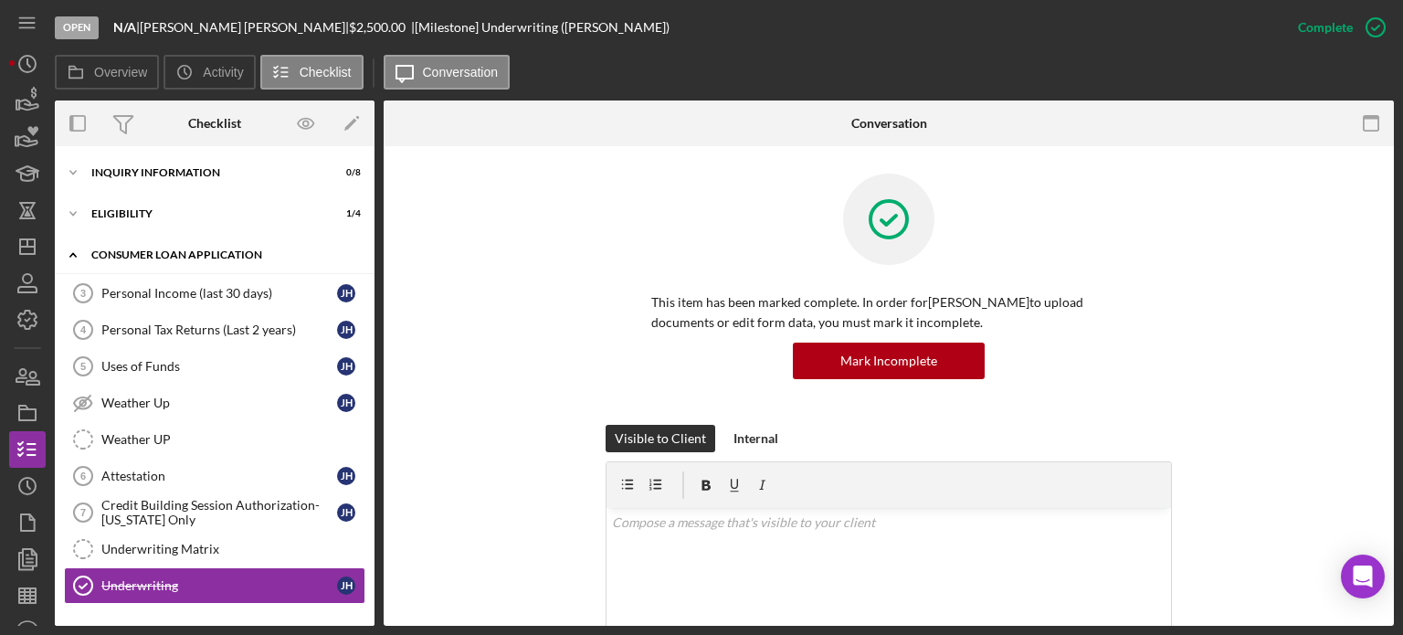
click at [65, 248] on icon "Icon/Expander" at bounding box center [73, 255] width 37 height 37
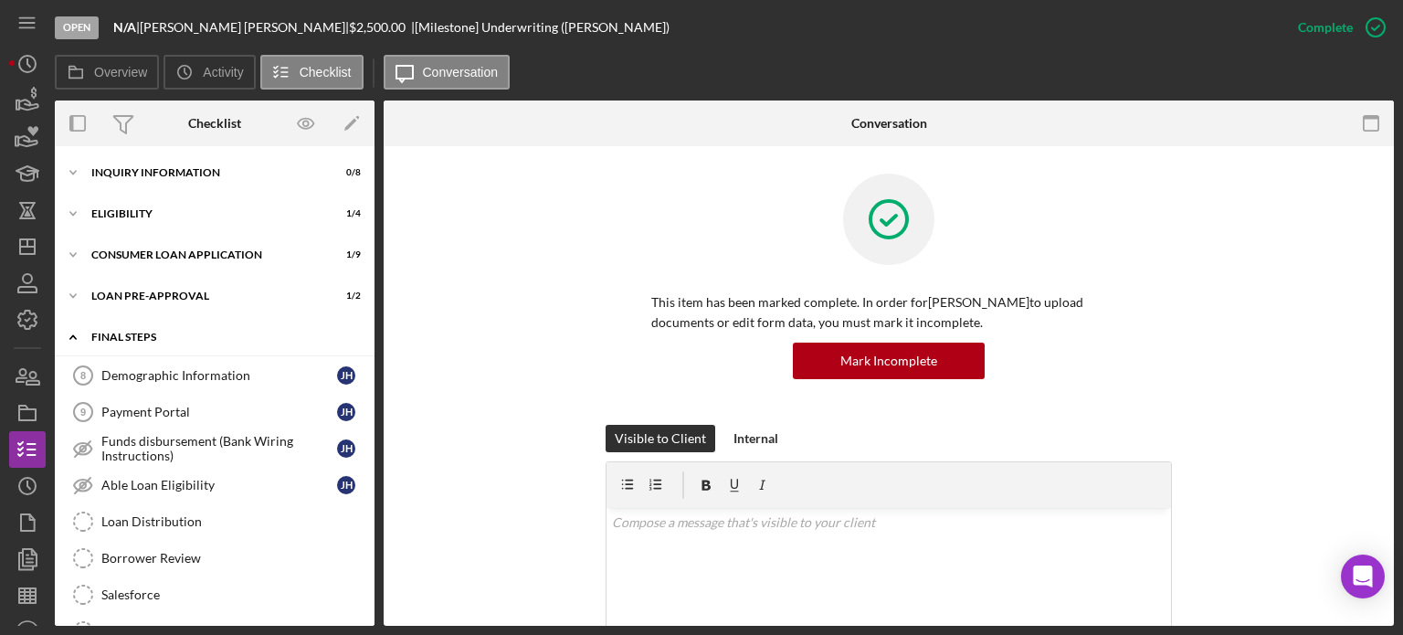
click at [69, 340] on icon "Icon/Expander" at bounding box center [73, 337] width 37 height 37
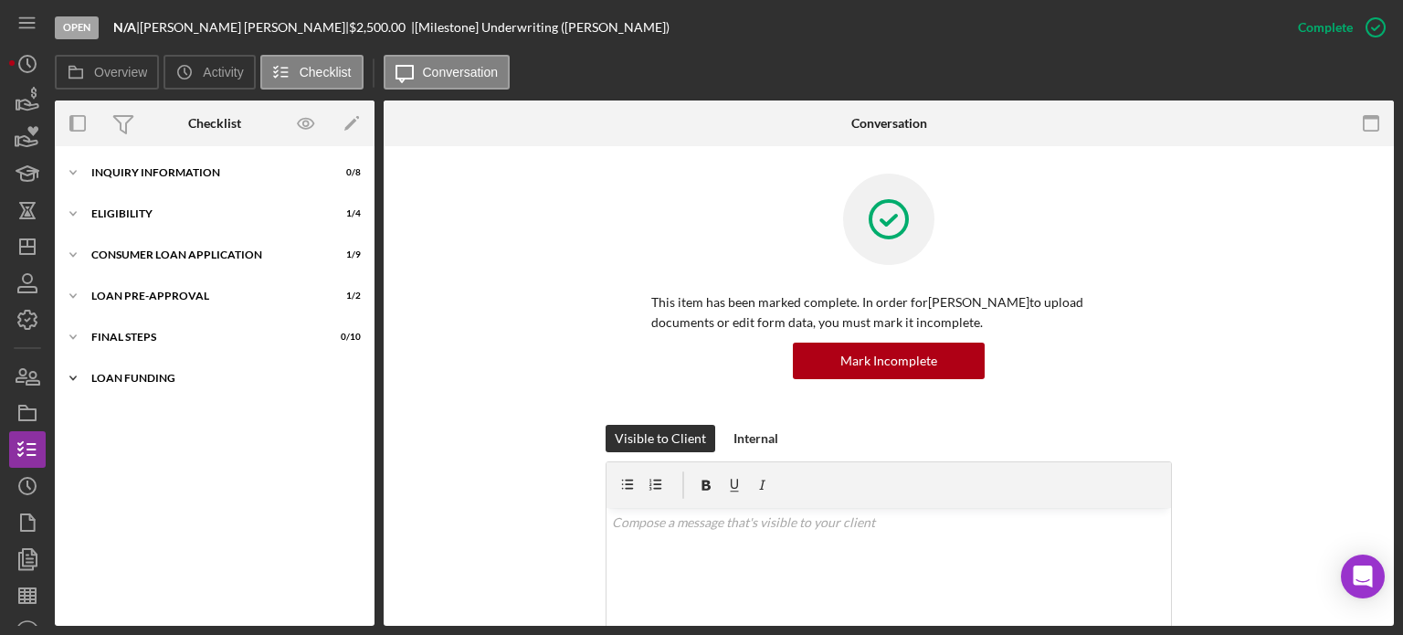
click at [70, 375] on icon "Icon/Expander" at bounding box center [73, 378] width 37 height 37
click at [73, 342] on icon "Icon/Expander" at bounding box center [73, 337] width 37 height 37
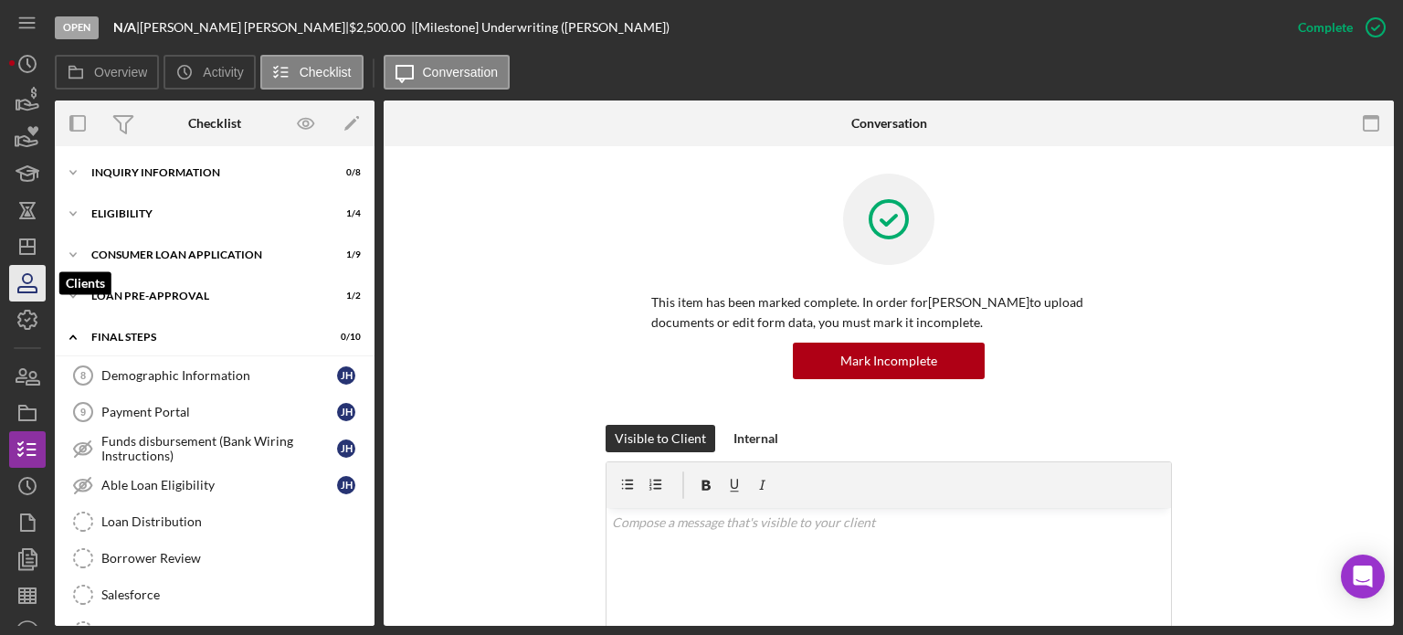
click at [34, 275] on icon "button" at bounding box center [28, 283] width 46 height 46
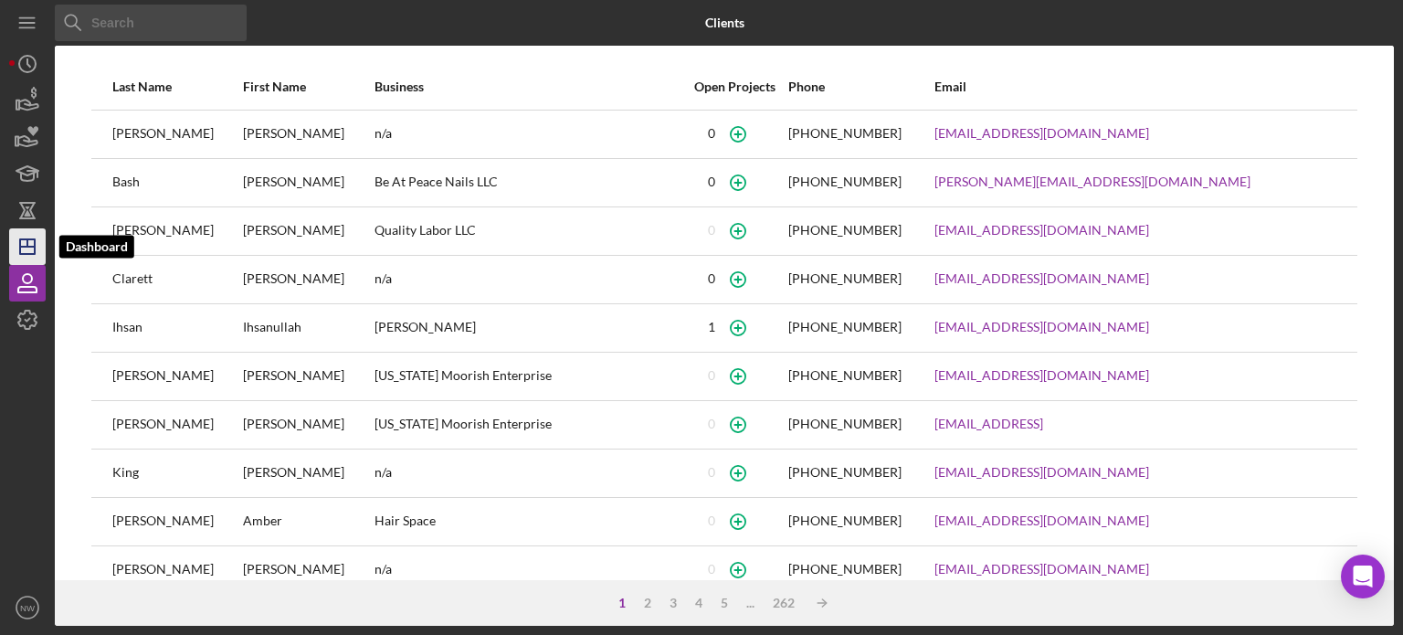
click at [19, 233] on icon "Icon/Dashboard" at bounding box center [28, 247] width 46 height 46
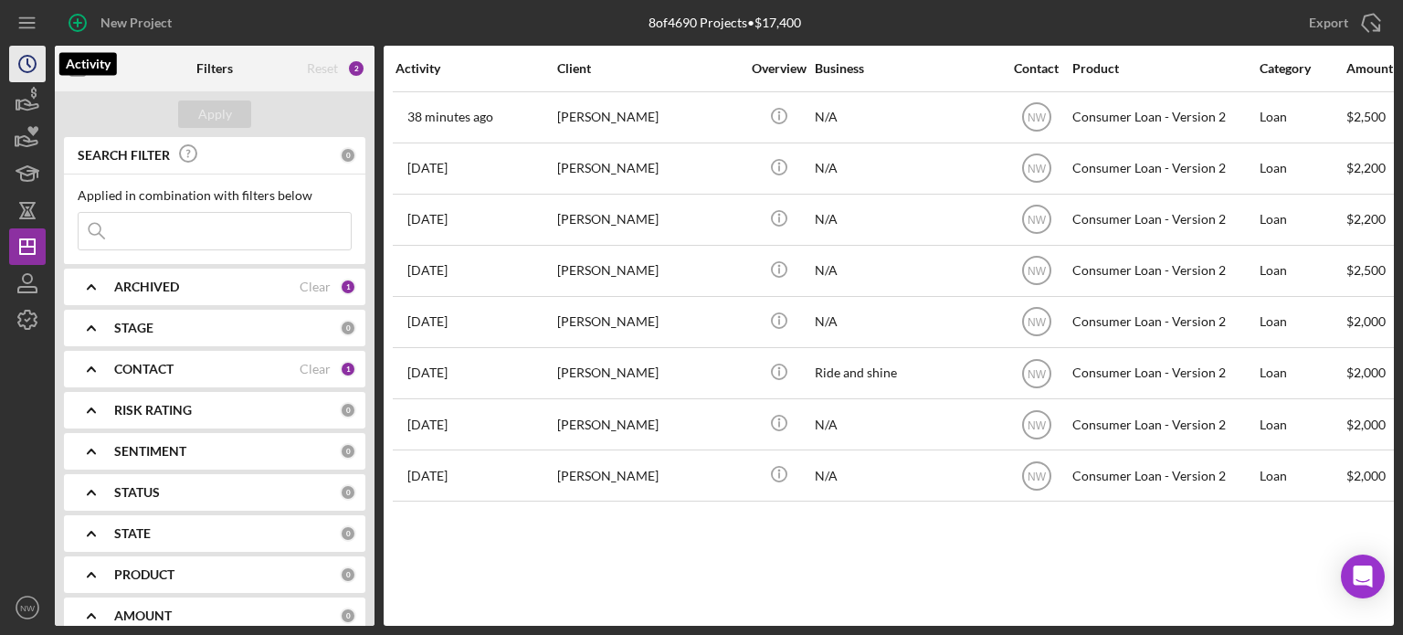
click at [19, 59] on circle "button" at bounding box center [27, 64] width 16 height 16
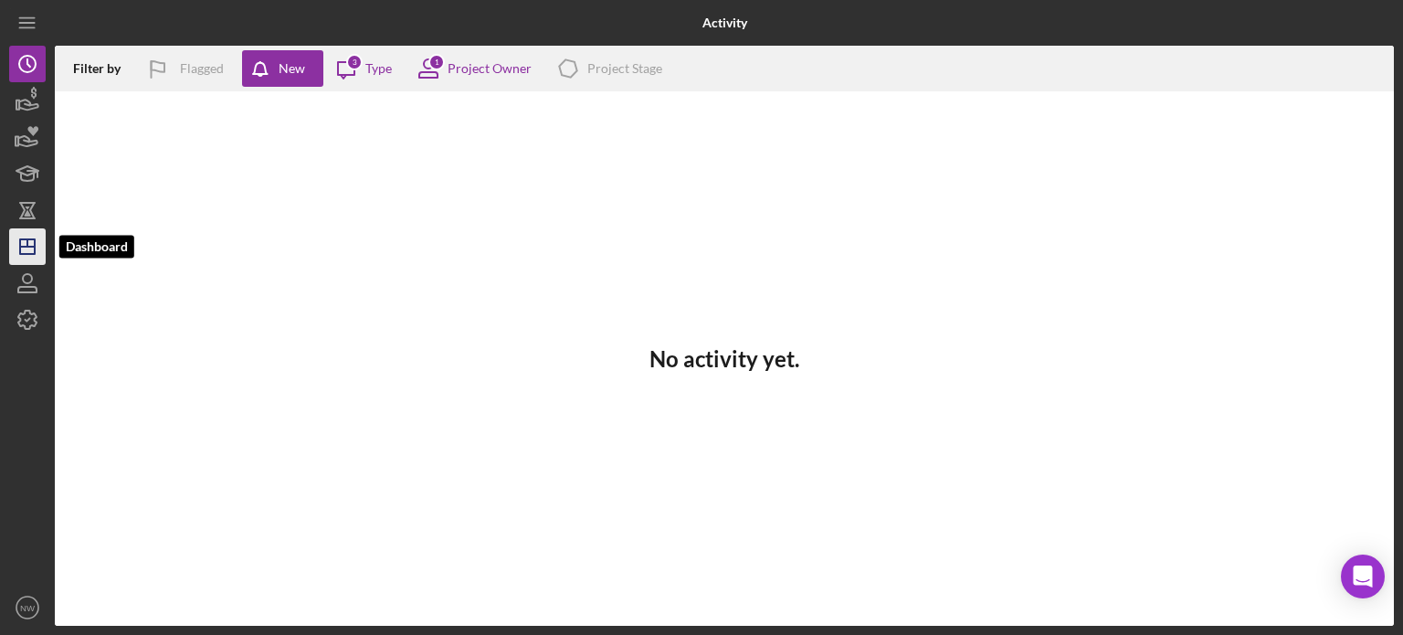
click at [29, 243] on icon "Icon/Dashboard" at bounding box center [28, 247] width 46 height 46
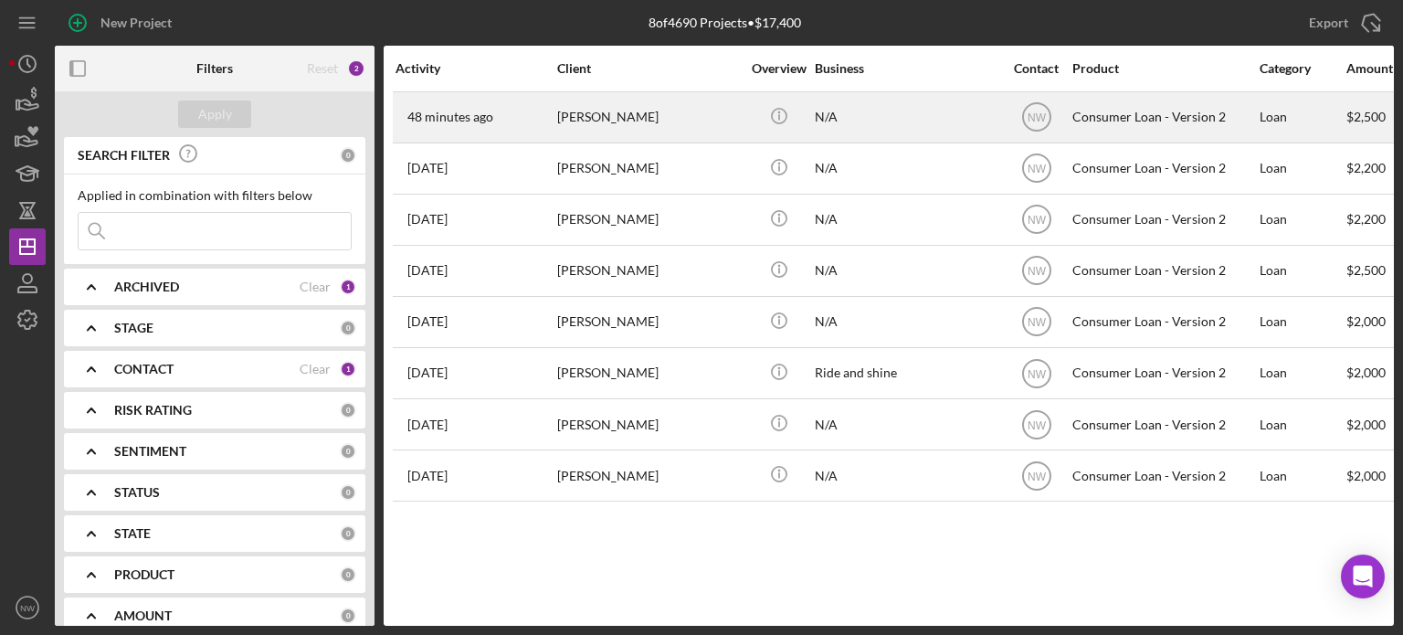
click at [614, 120] on div "[PERSON_NAME]" at bounding box center [648, 117] width 183 height 48
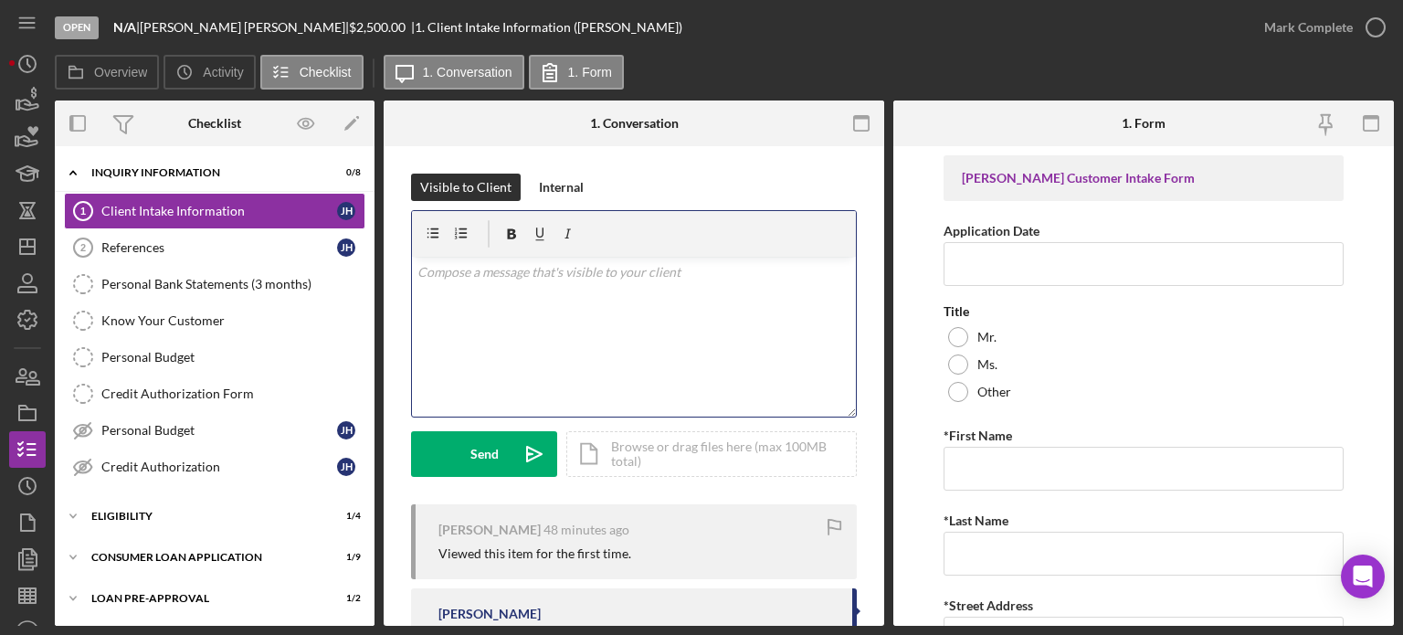
click at [574, 278] on p at bounding box center [634, 272] width 434 height 20
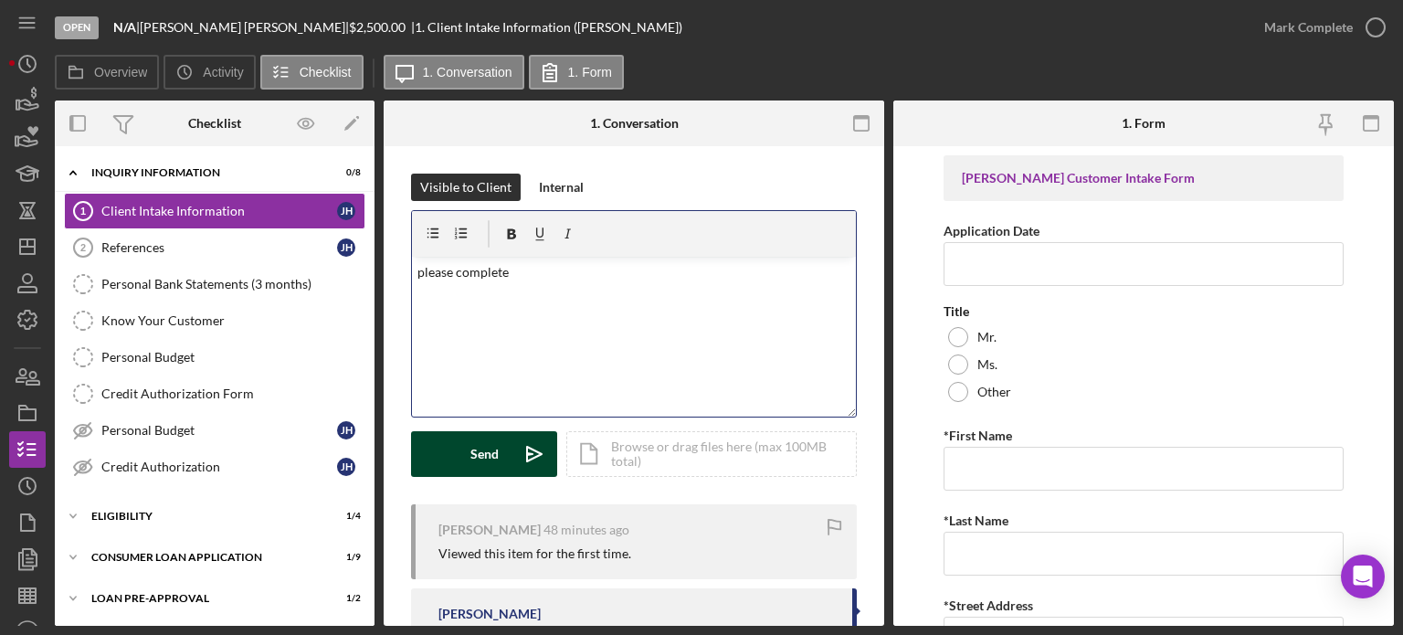
click at [486, 457] on div "Send" at bounding box center [484, 454] width 28 height 46
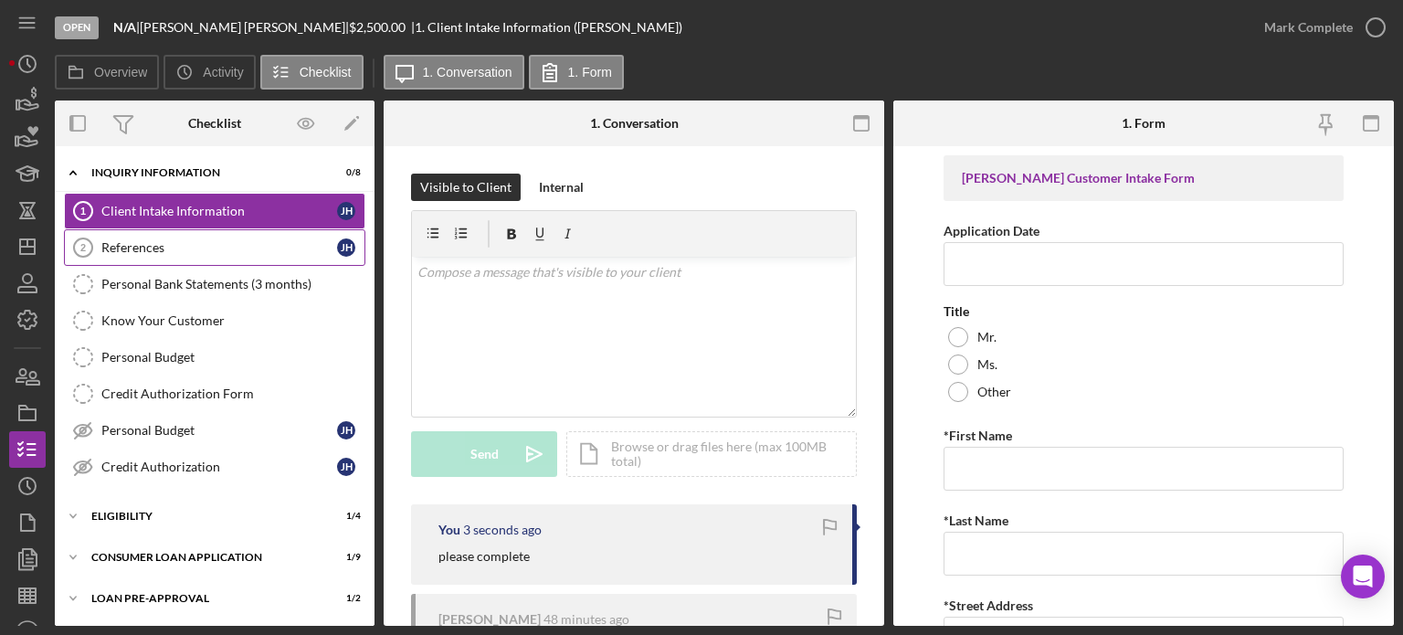
click at [164, 240] on div "References" at bounding box center [219, 247] width 236 height 15
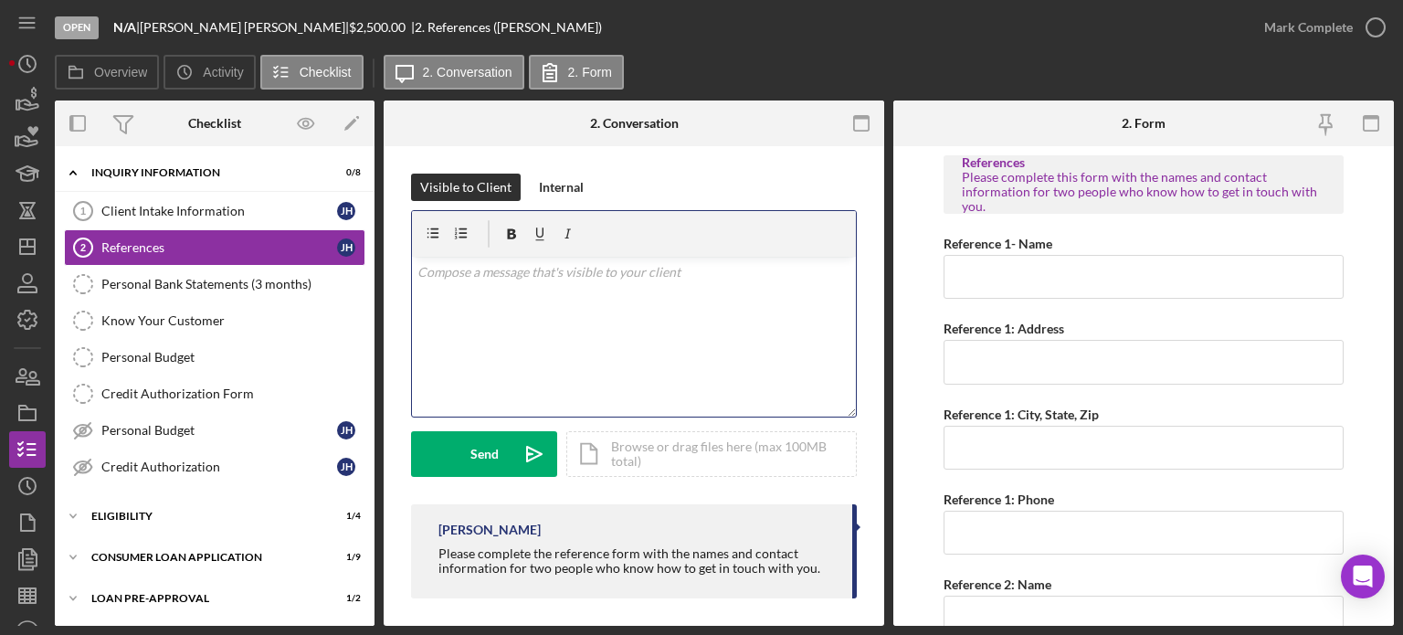
click at [546, 304] on div "v Color teal Color pink Remove color Add row above Add row below Add column bef…" at bounding box center [634, 337] width 444 height 160
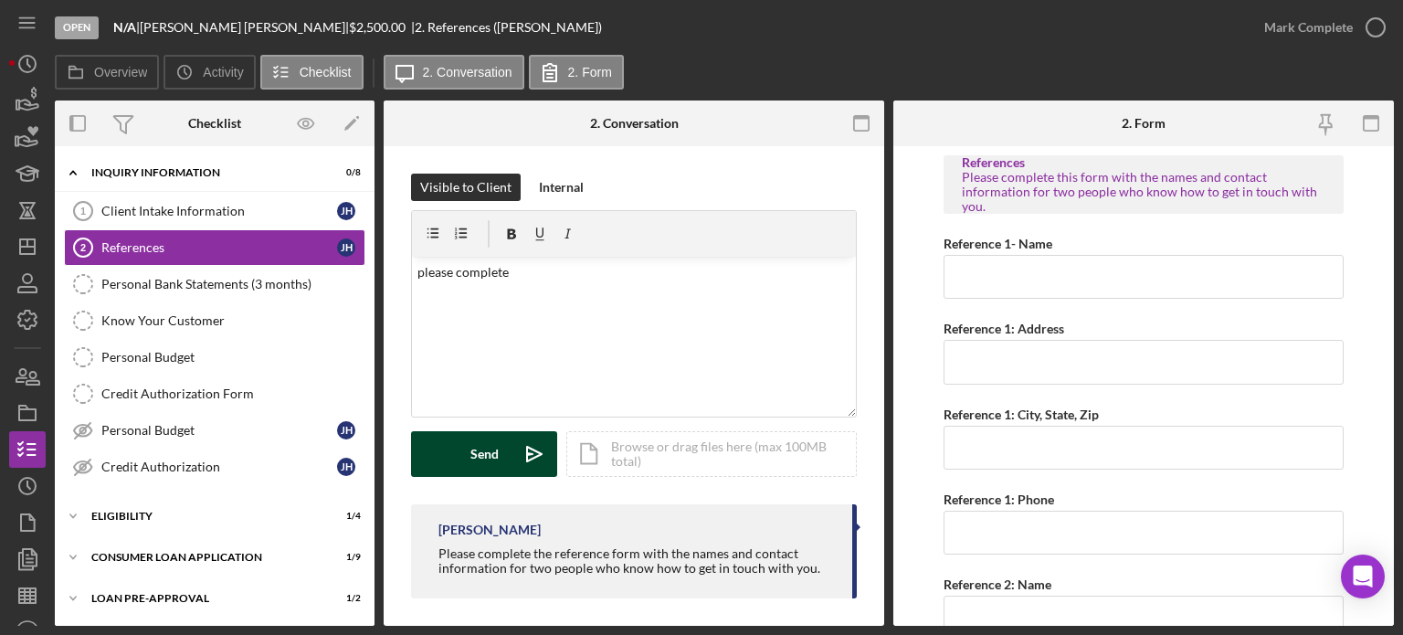
click at [470, 450] on button "Send Icon/icon-invite-send" at bounding box center [484, 454] width 146 height 46
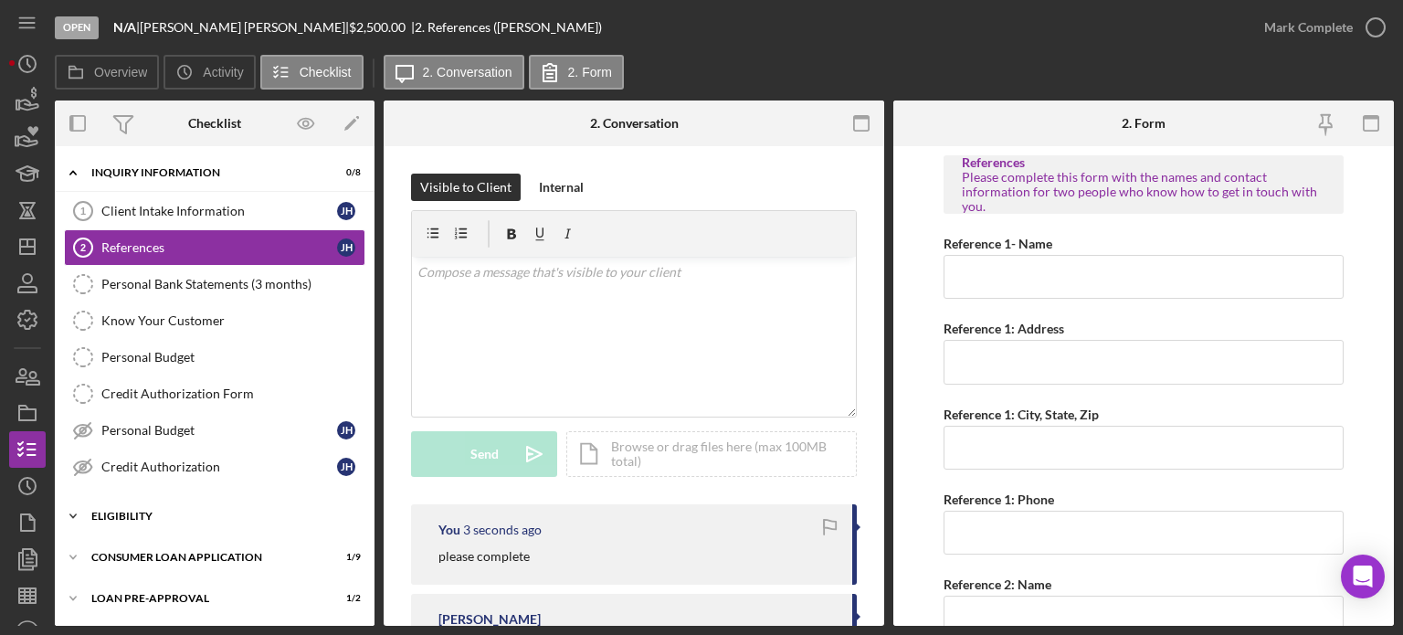
click at [73, 511] on icon "Icon/Expander" at bounding box center [73, 516] width 37 height 37
click at [367, 616] on div "Credit Report Credit Report My Credit Compass My Credit Compass Counselor Notes…" at bounding box center [215, 613] width 320 height 155
click at [367, 590] on div "Credit Report Credit Report My Credit Compass My Credit Compass Counselor Notes…" at bounding box center [215, 613] width 320 height 155
click at [71, 164] on icon "Icon/Expander" at bounding box center [73, 172] width 37 height 37
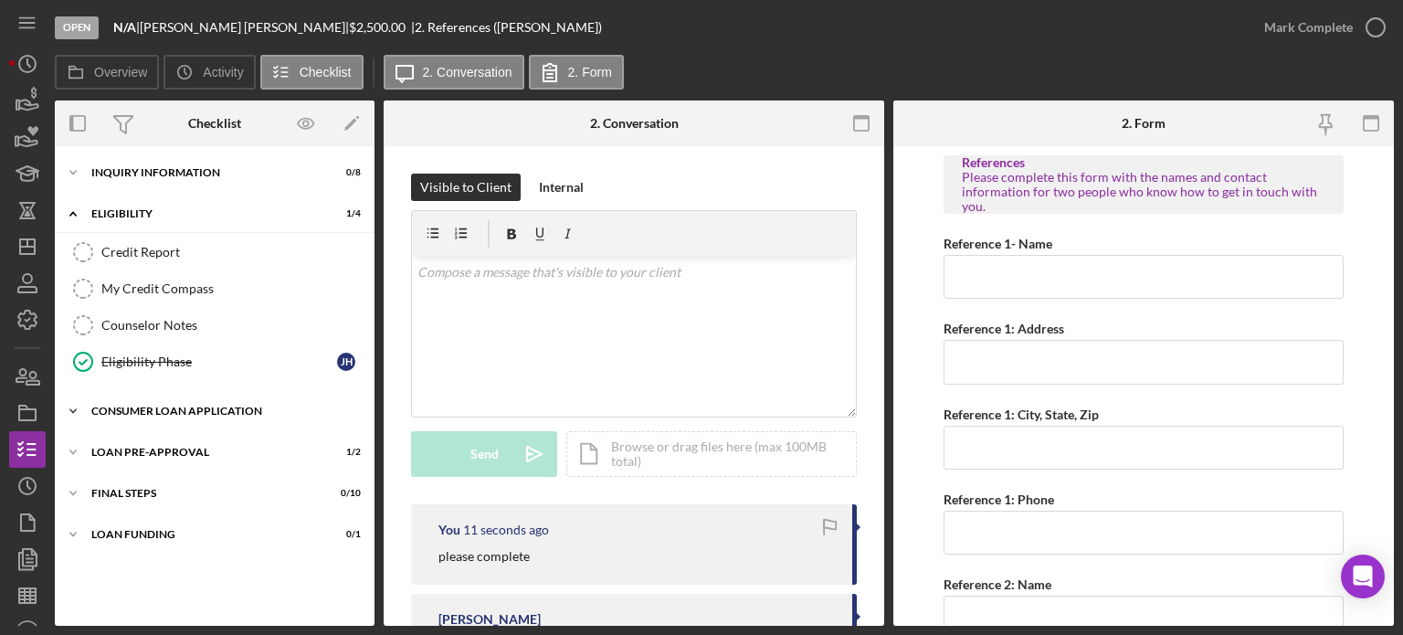
click at [82, 402] on icon "Icon/Expander" at bounding box center [73, 411] width 37 height 37
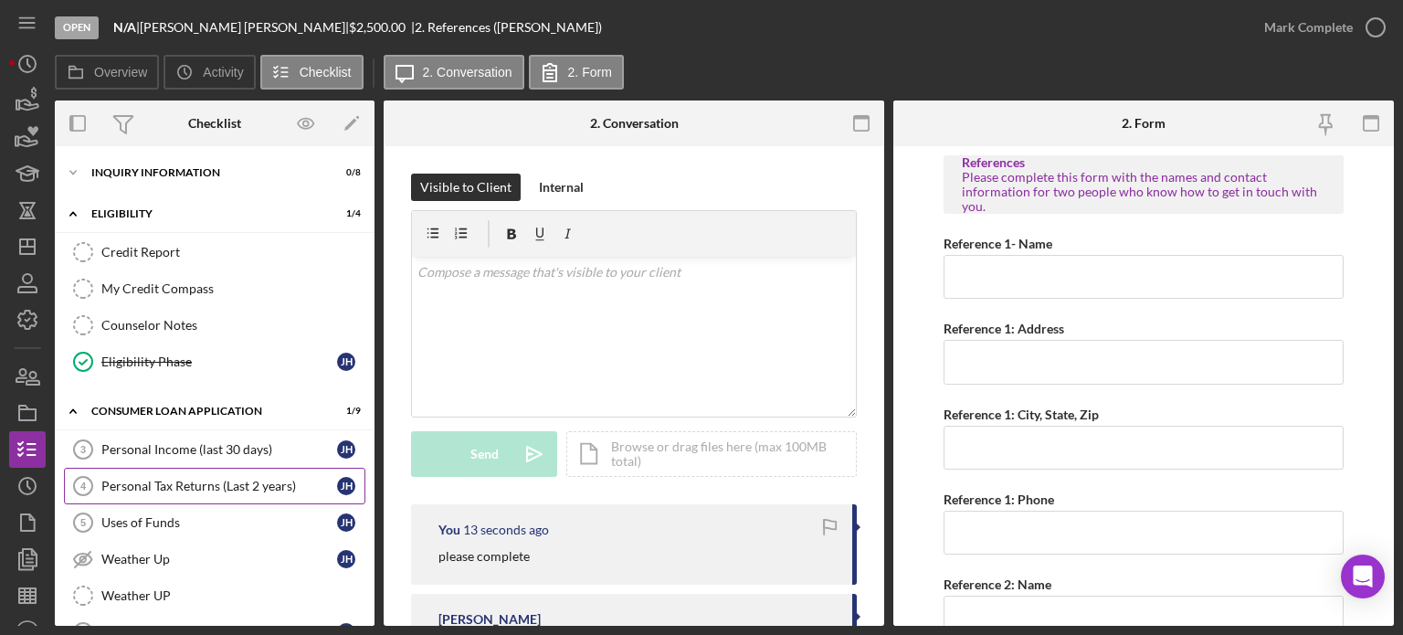
click at [163, 479] on div "Personal Tax Returns (Last 2 years)" at bounding box center [219, 486] width 236 height 15
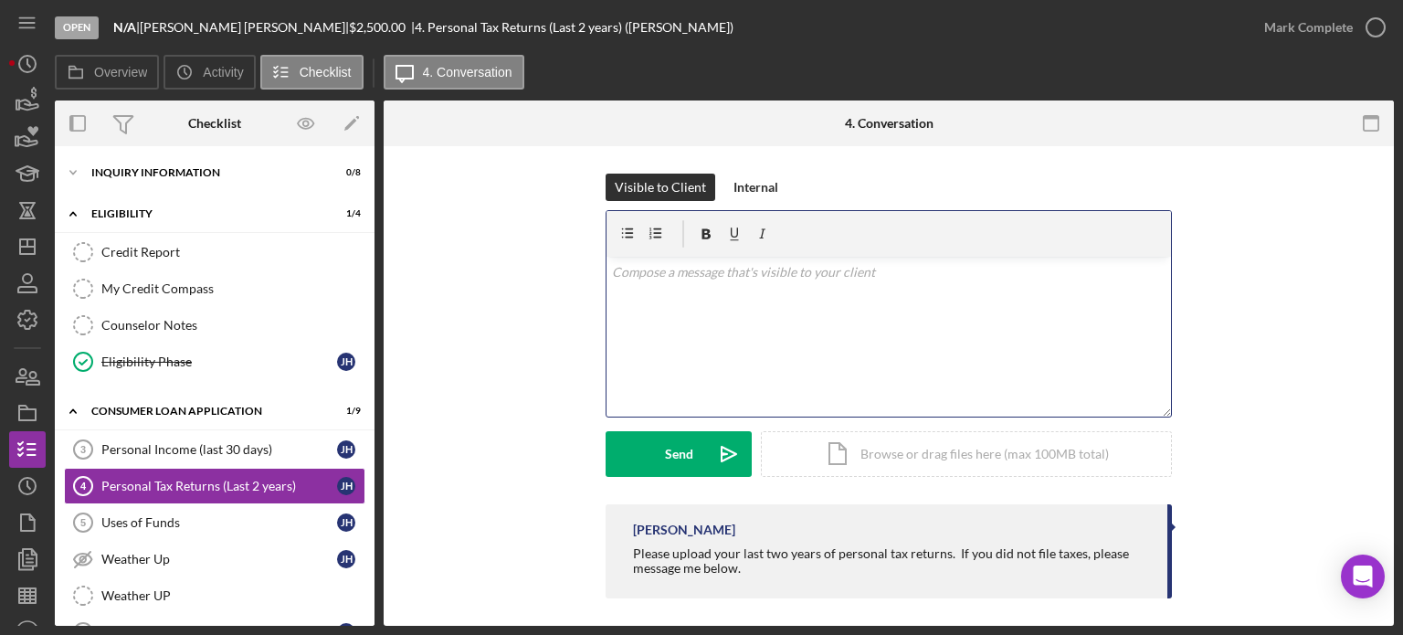
click at [672, 280] on p at bounding box center [889, 272] width 554 height 20
click at [71, 207] on icon "Icon/Expander" at bounding box center [73, 213] width 37 height 37
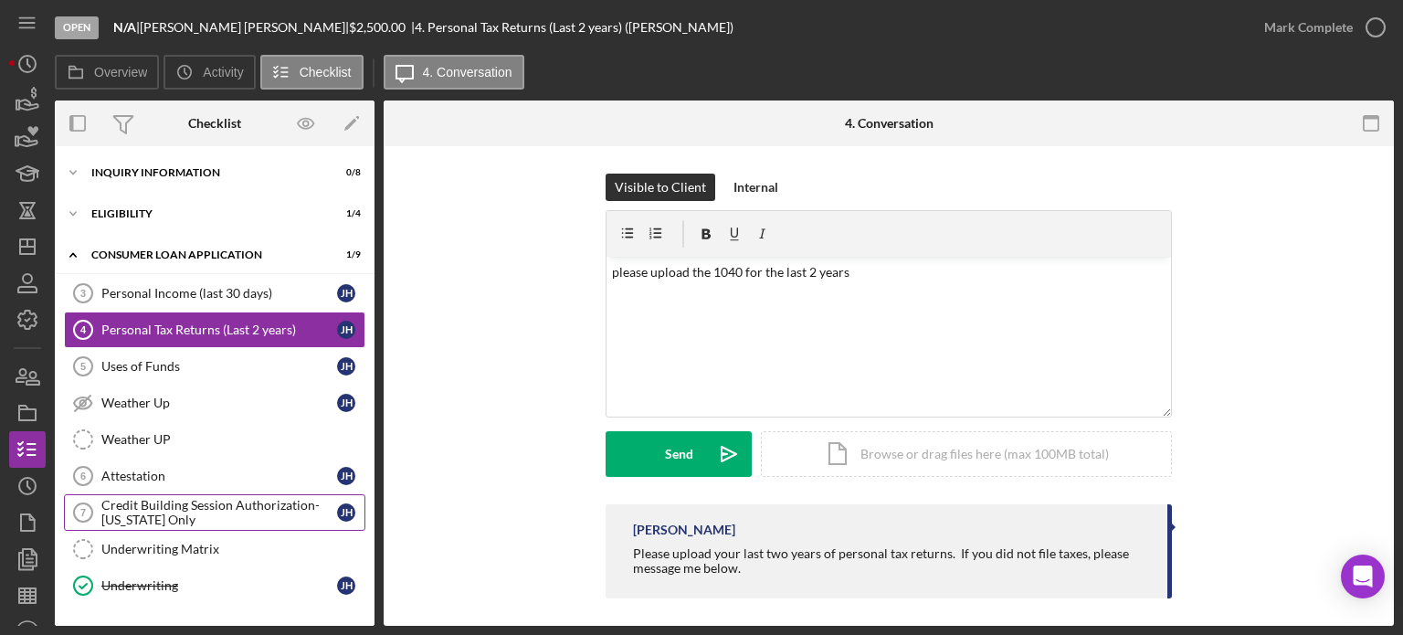
click at [127, 511] on div "Credit Building Session Authorization- [US_STATE] Only" at bounding box center [219, 512] width 236 height 29
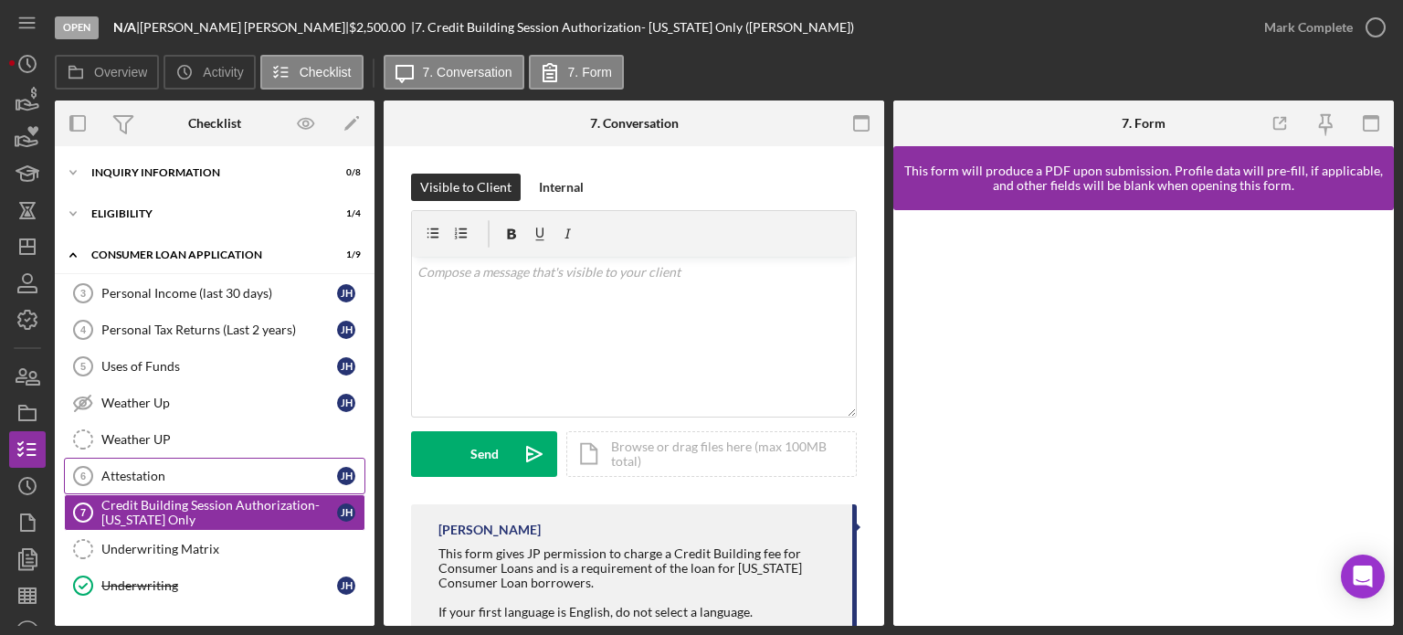
click at [133, 459] on link "Attestation 6 Attestation [PERSON_NAME]" at bounding box center [214, 476] width 301 height 37
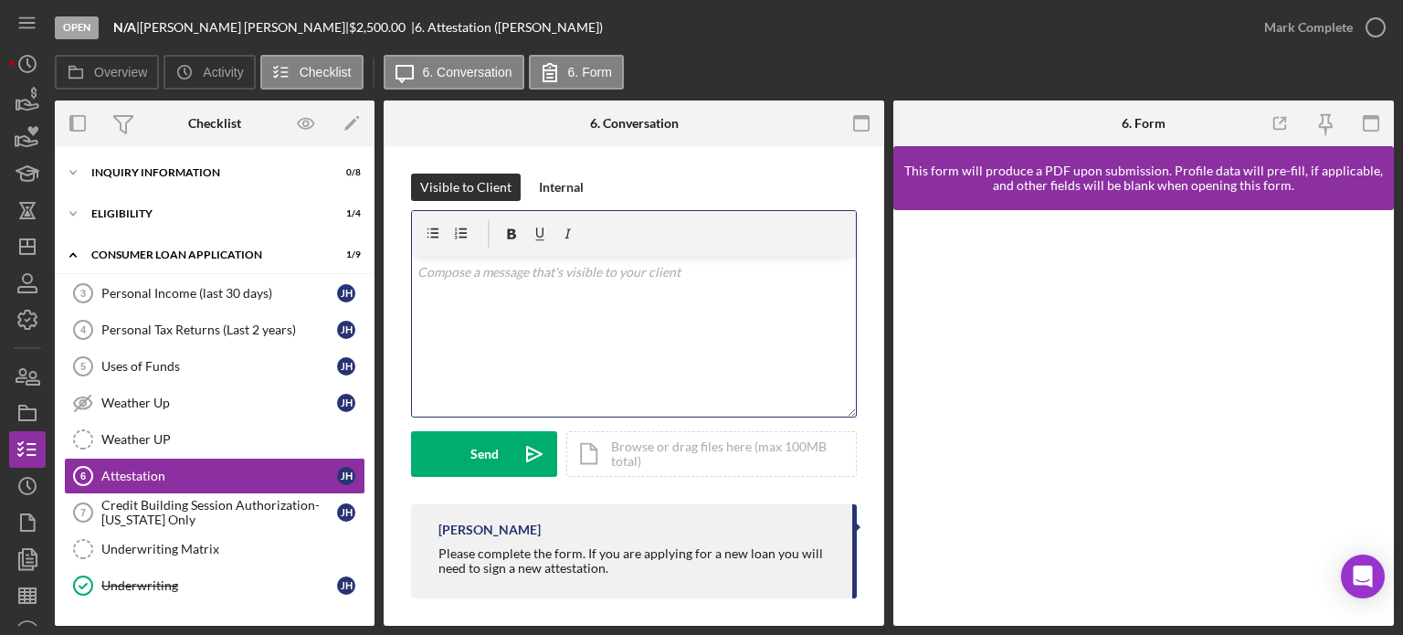
click at [502, 297] on div "v Color teal Color pink Remove color Add row above Add row below Add column bef…" at bounding box center [634, 337] width 444 height 160
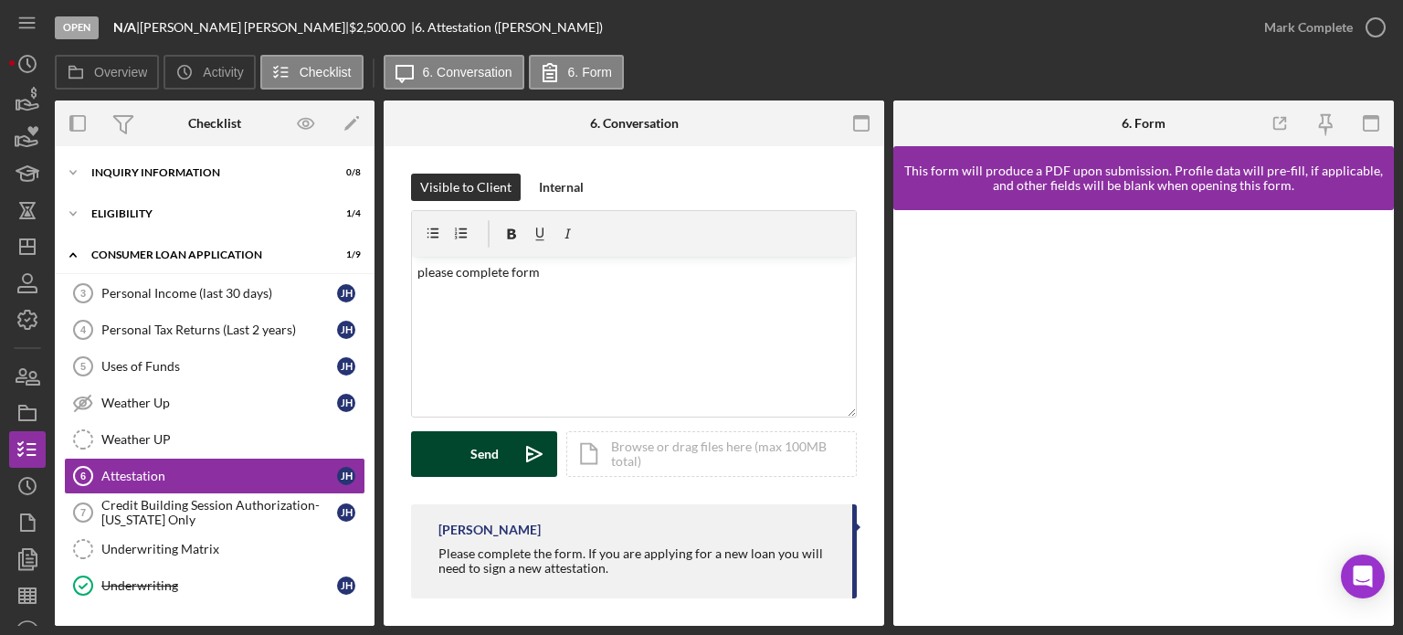
click at [468, 470] on button "Send Icon/icon-invite-send" at bounding box center [484, 454] width 146 height 46
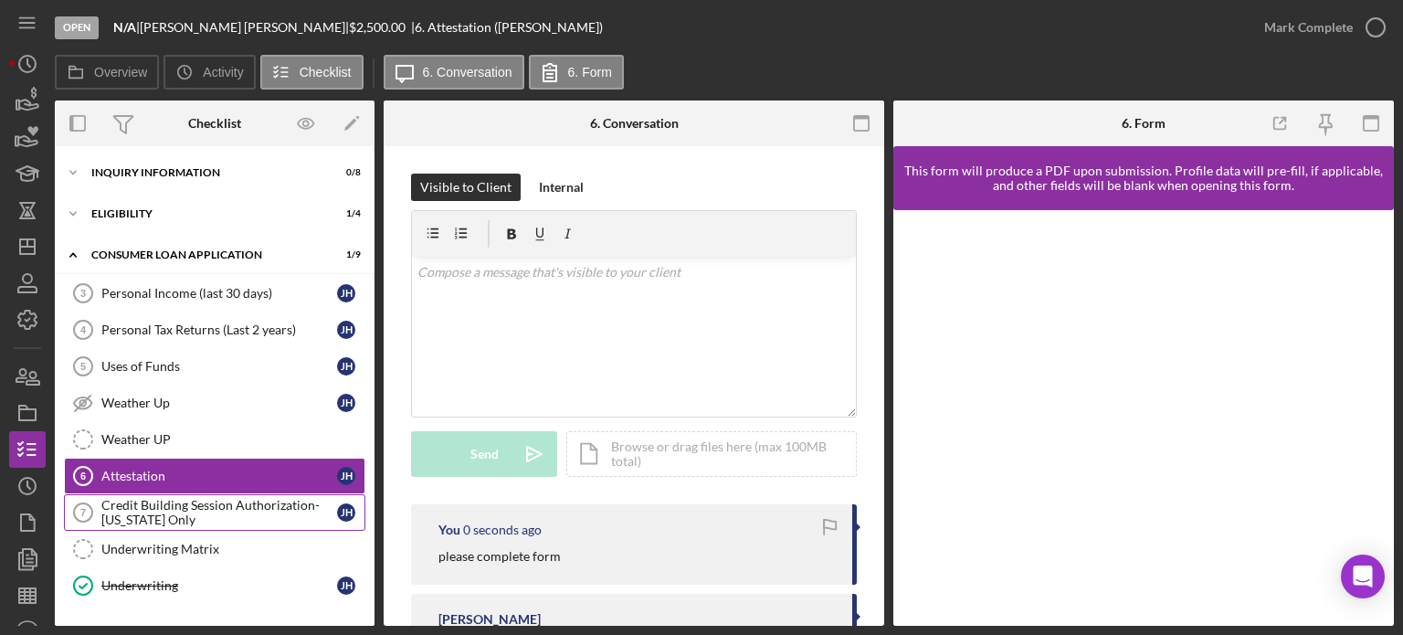
click at [270, 507] on div "Credit Building Session Authorization- [US_STATE] Only" at bounding box center [219, 512] width 236 height 29
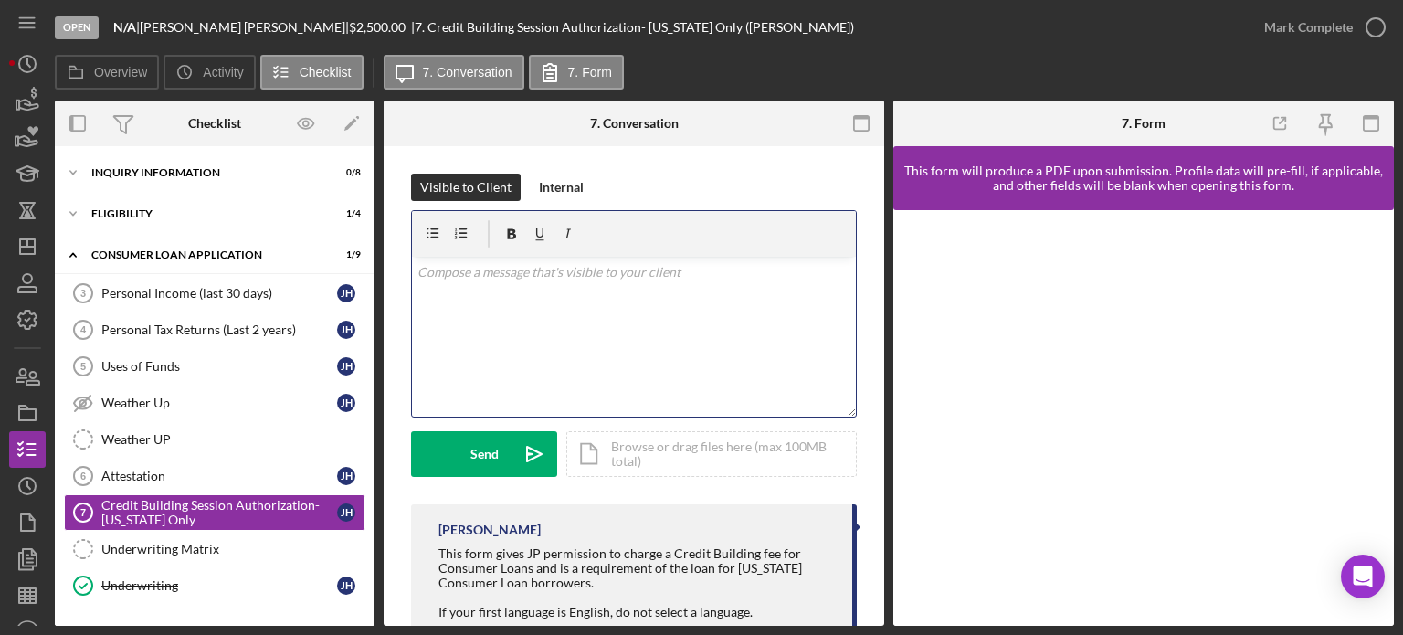
click at [459, 297] on div "v Color teal Color pink Remove color Add row above Add row below Add column bef…" at bounding box center [634, 337] width 444 height 160
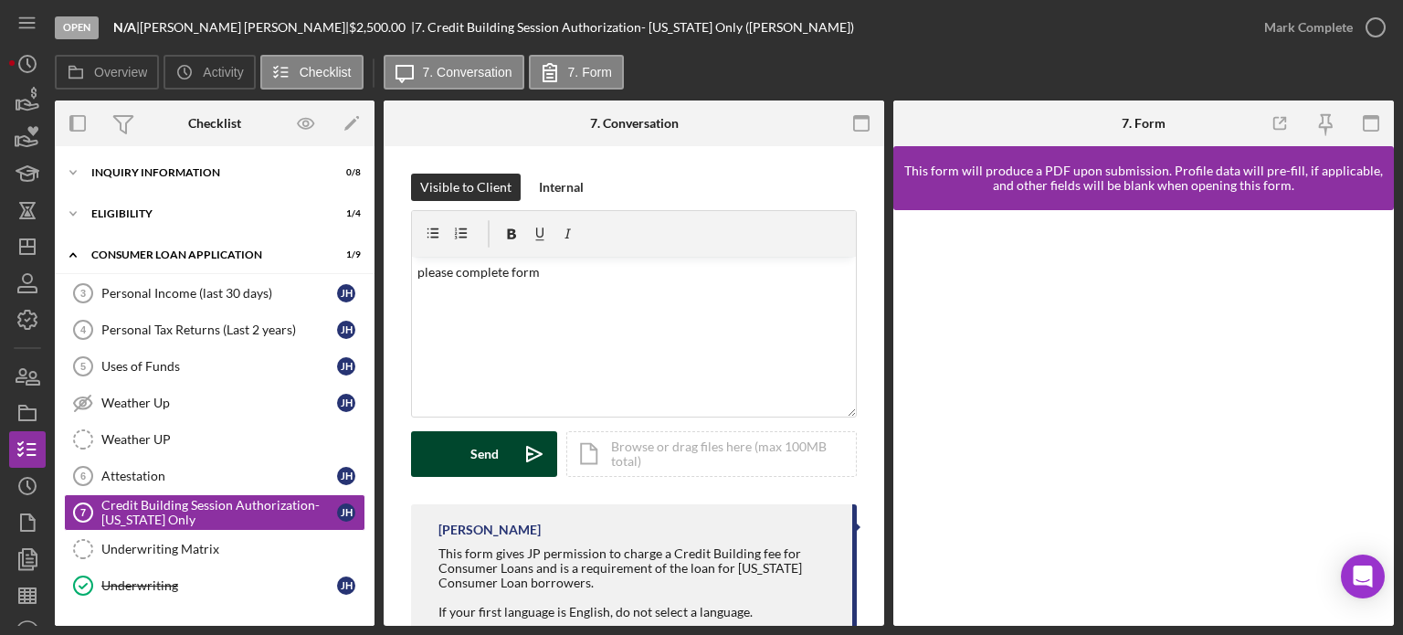
click at [470, 470] on button "Send Icon/icon-invite-send" at bounding box center [484, 454] width 146 height 46
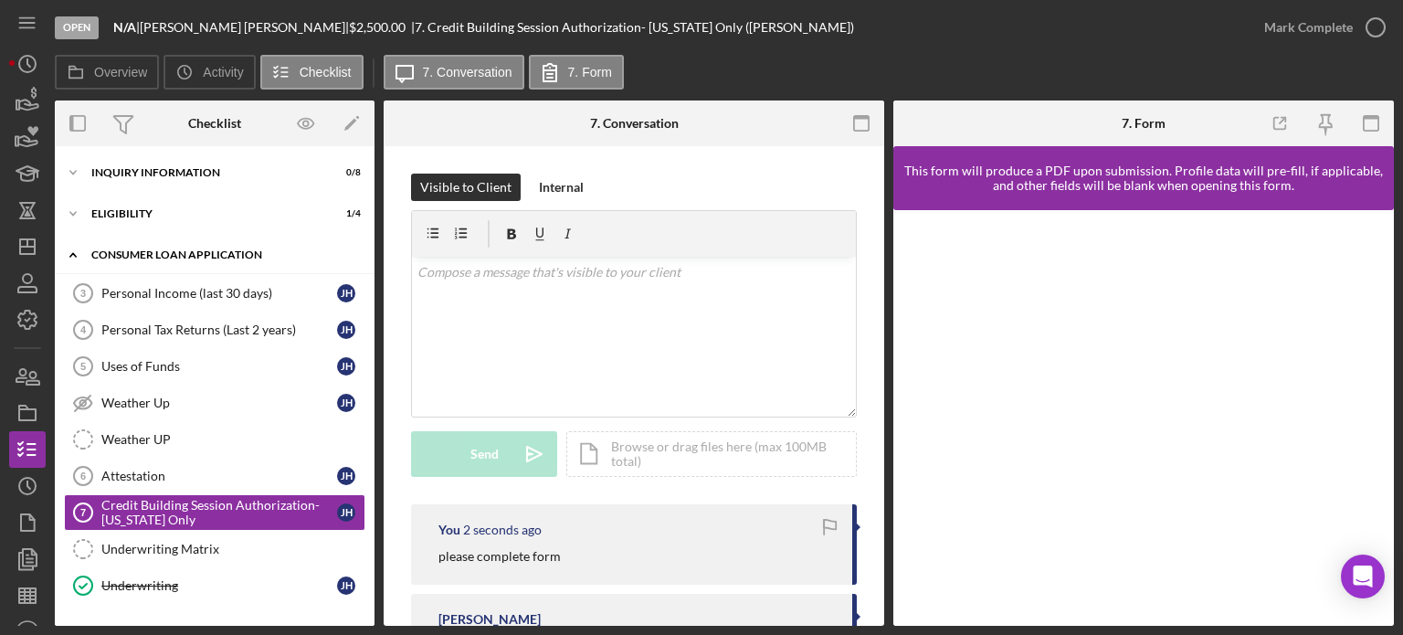
click at [80, 251] on icon "Icon/Expander" at bounding box center [73, 255] width 37 height 37
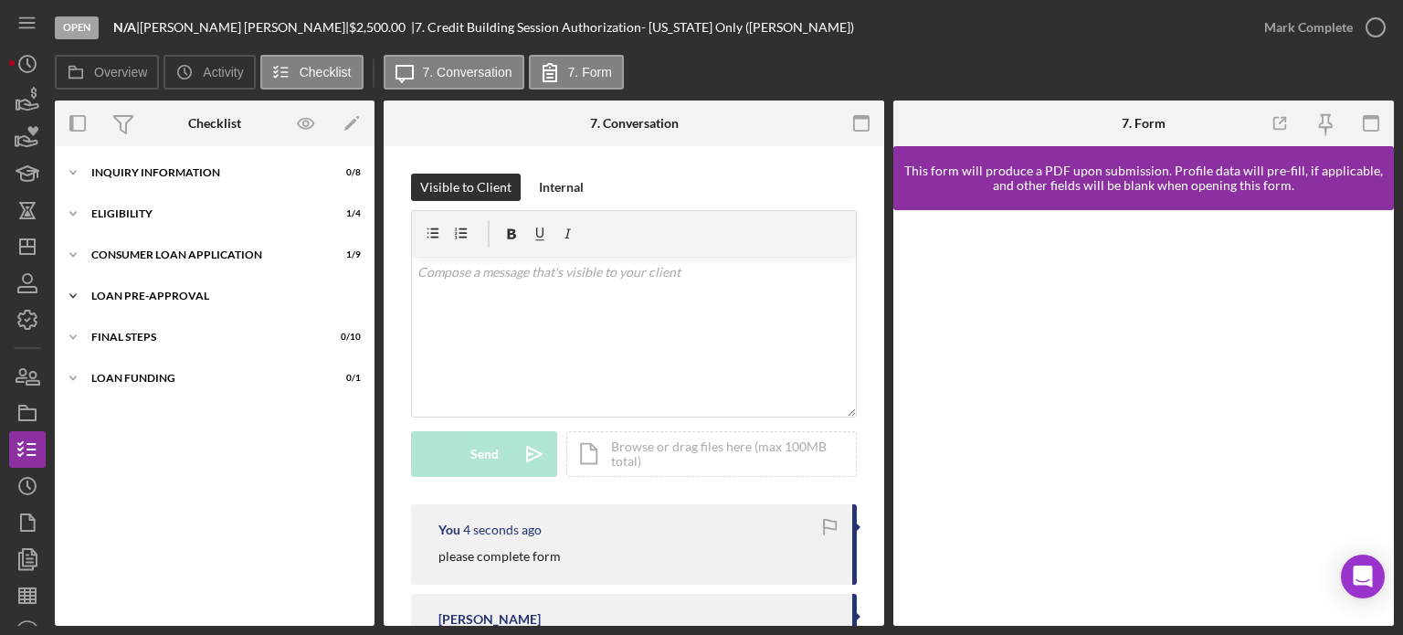
click at [72, 284] on icon "Icon/Expander" at bounding box center [73, 296] width 37 height 37
click at [73, 413] on icon "Icon/Expander" at bounding box center [73, 420] width 37 height 37
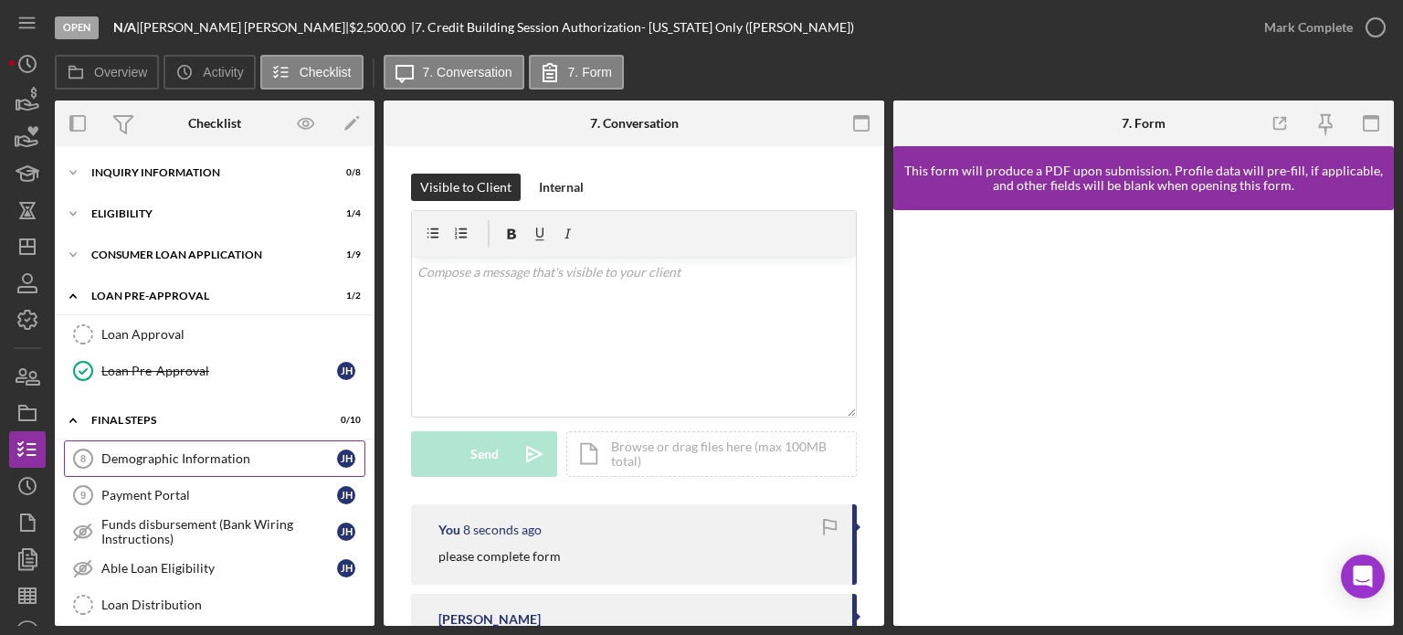
click at [121, 447] on link "Demographic Information 8 Demographic Information [PERSON_NAME]" at bounding box center [214, 458] width 301 height 37
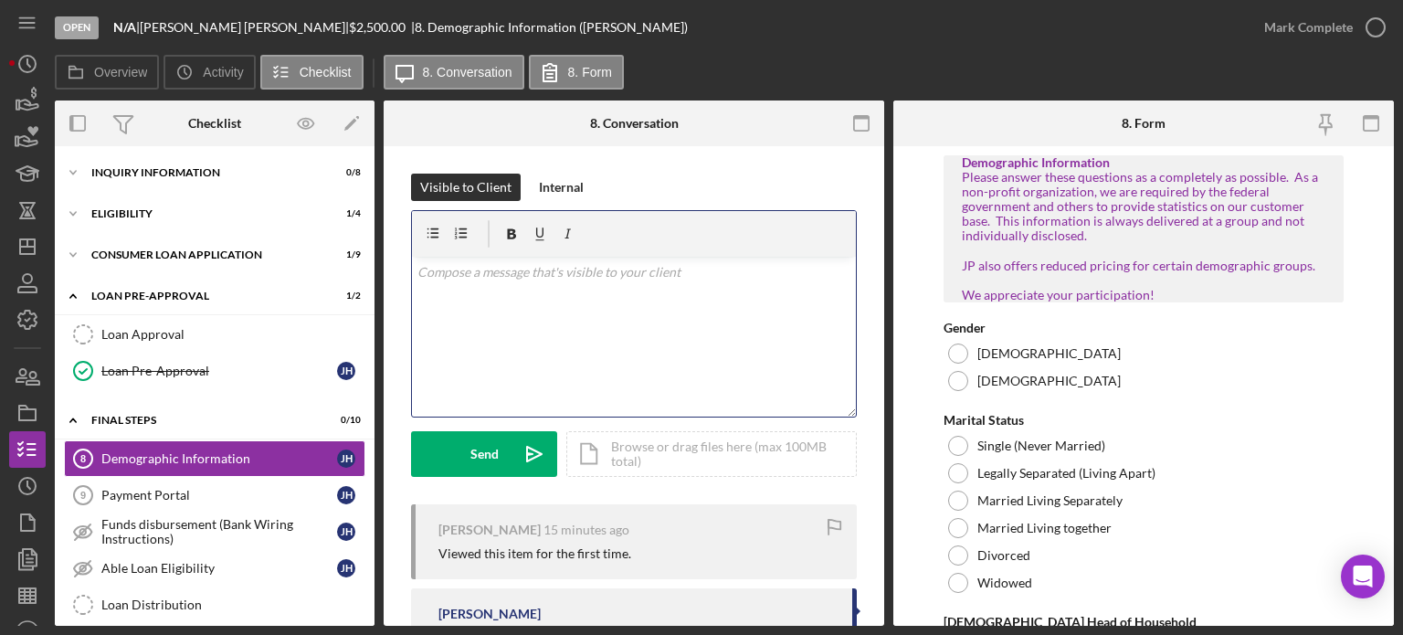
click at [510, 347] on div "v Color teal Color pink Remove color Add row above Add row below Add column bef…" at bounding box center [634, 337] width 444 height 160
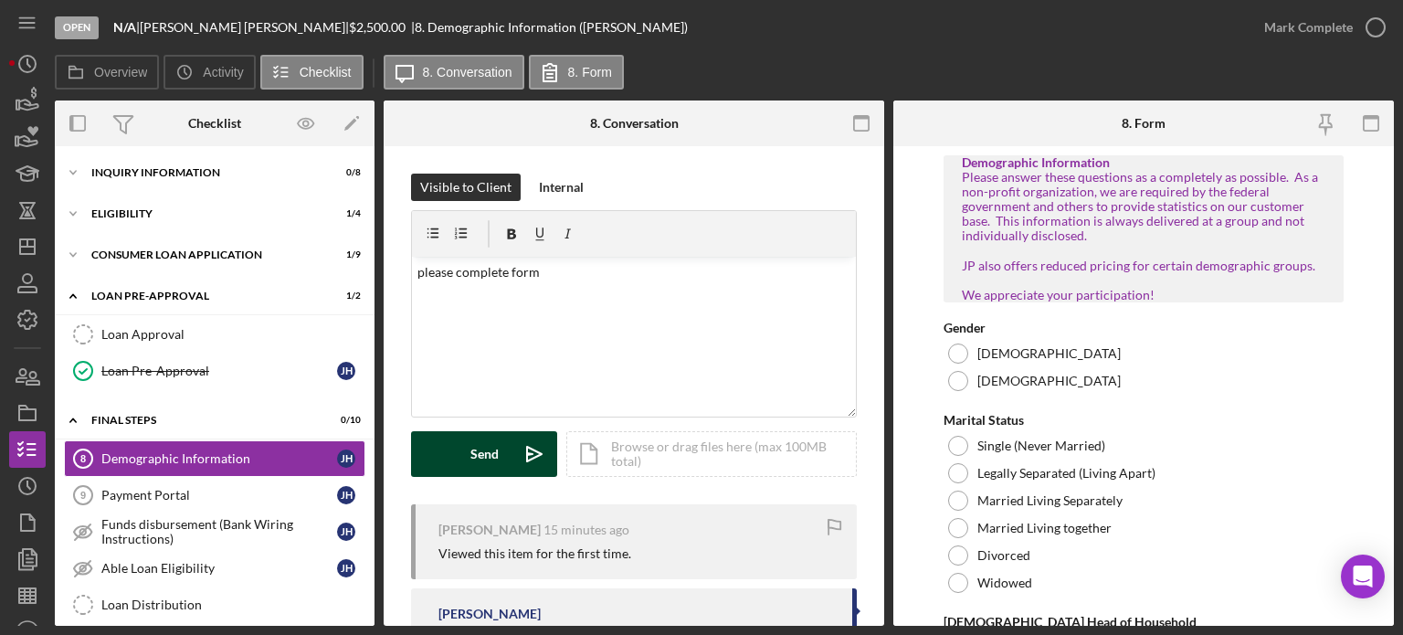
click at [493, 460] on div "Send" at bounding box center [484, 454] width 28 height 46
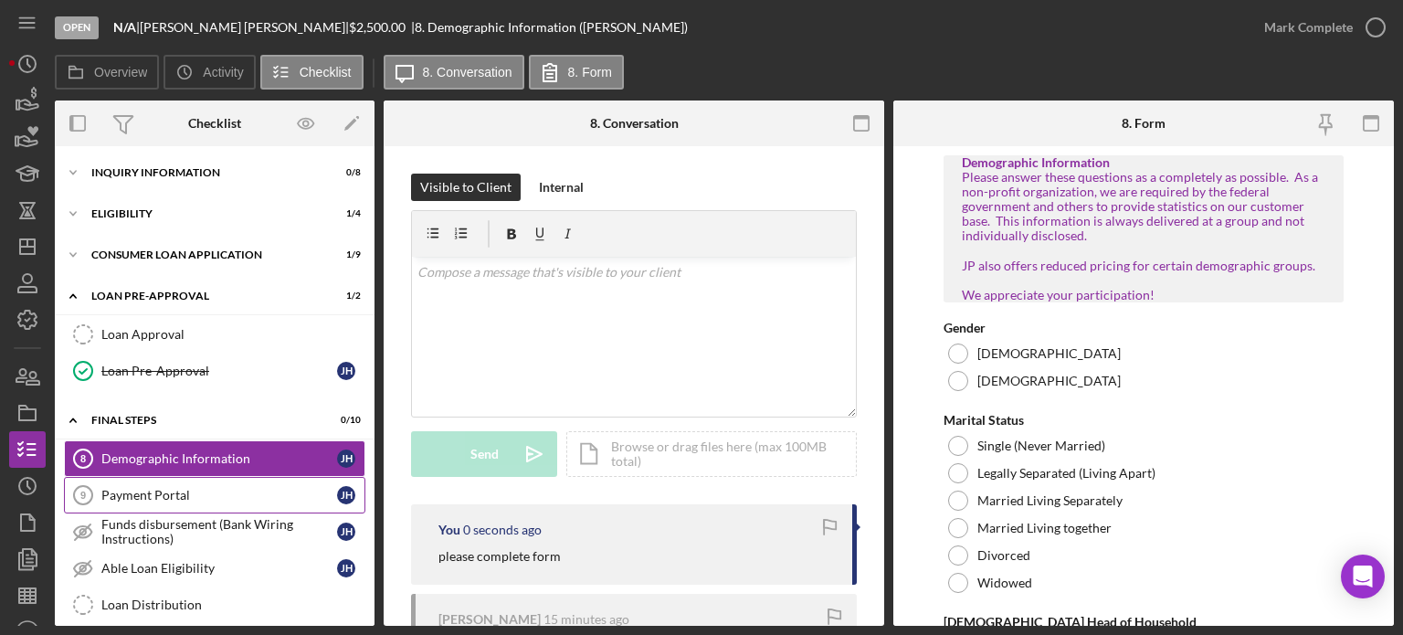
click at [264, 477] on link "Payment Portal 9 Payment Portal [PERSON_NAME]" at bounding box center [214, 495] width 301 height 37
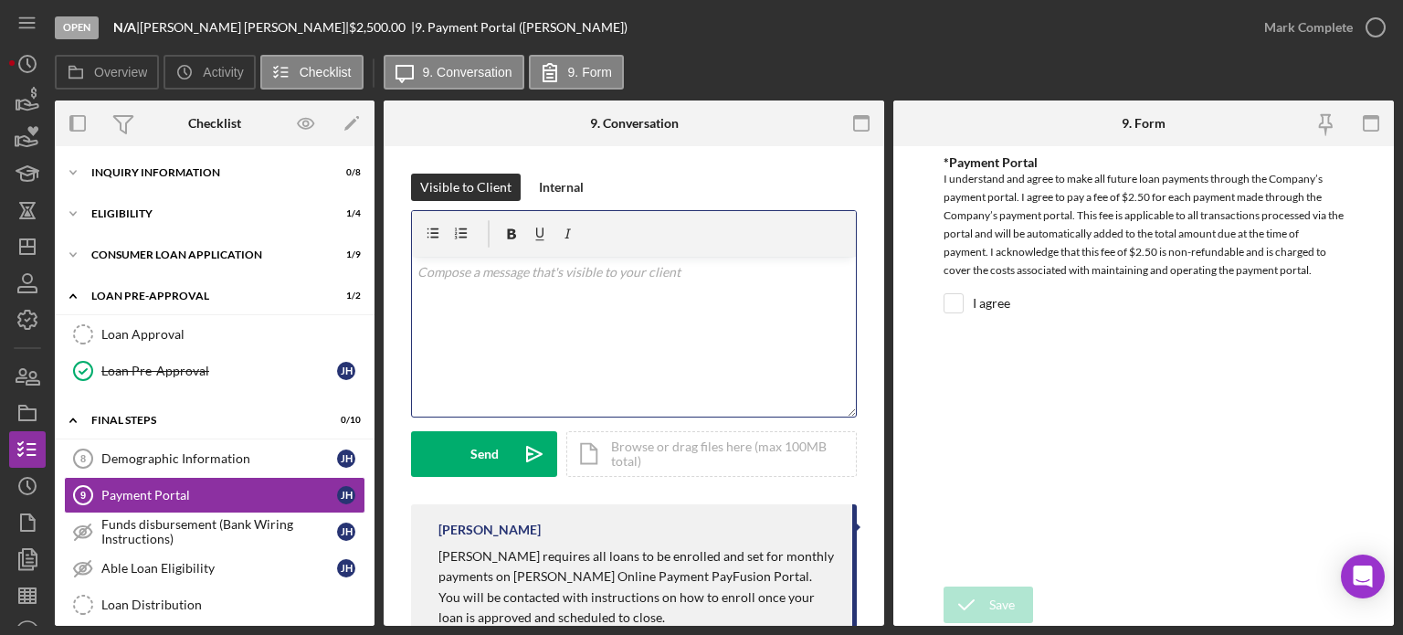
click at [518, 351] on div "v Color teal Color pink Remove color Add row above Add row below Add column bef…" at bounding box center [634, 337] width 444 height 160
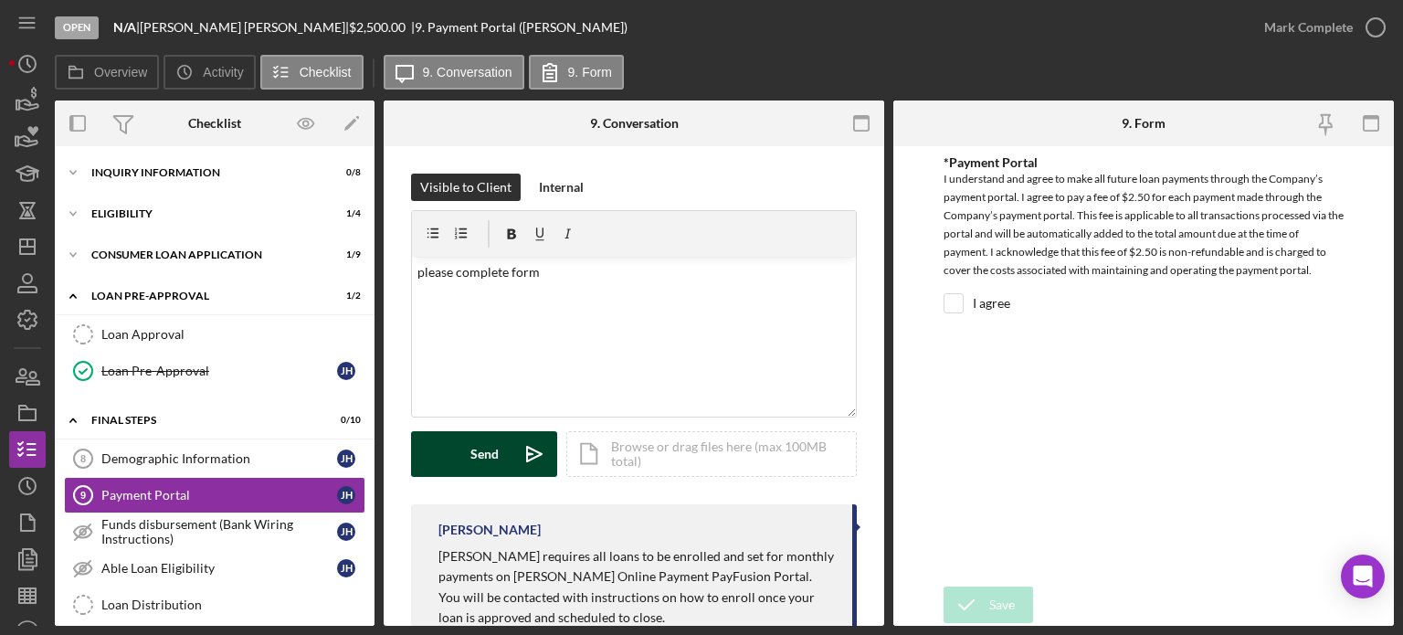
click at [480, 438] on div "Send" at bounding box center [484, 454] width 28 height 46
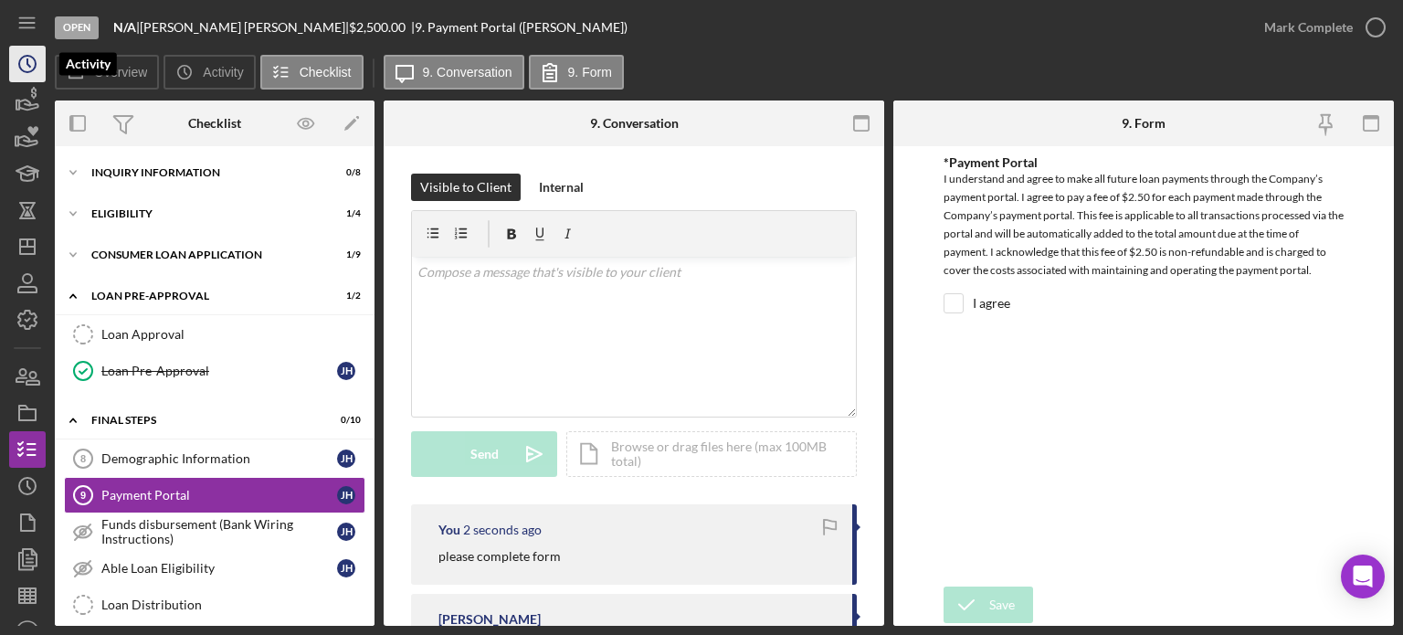
click at [22, 52] on icon "Icon/History" at bounding box center [28, 64] width 46 height 46
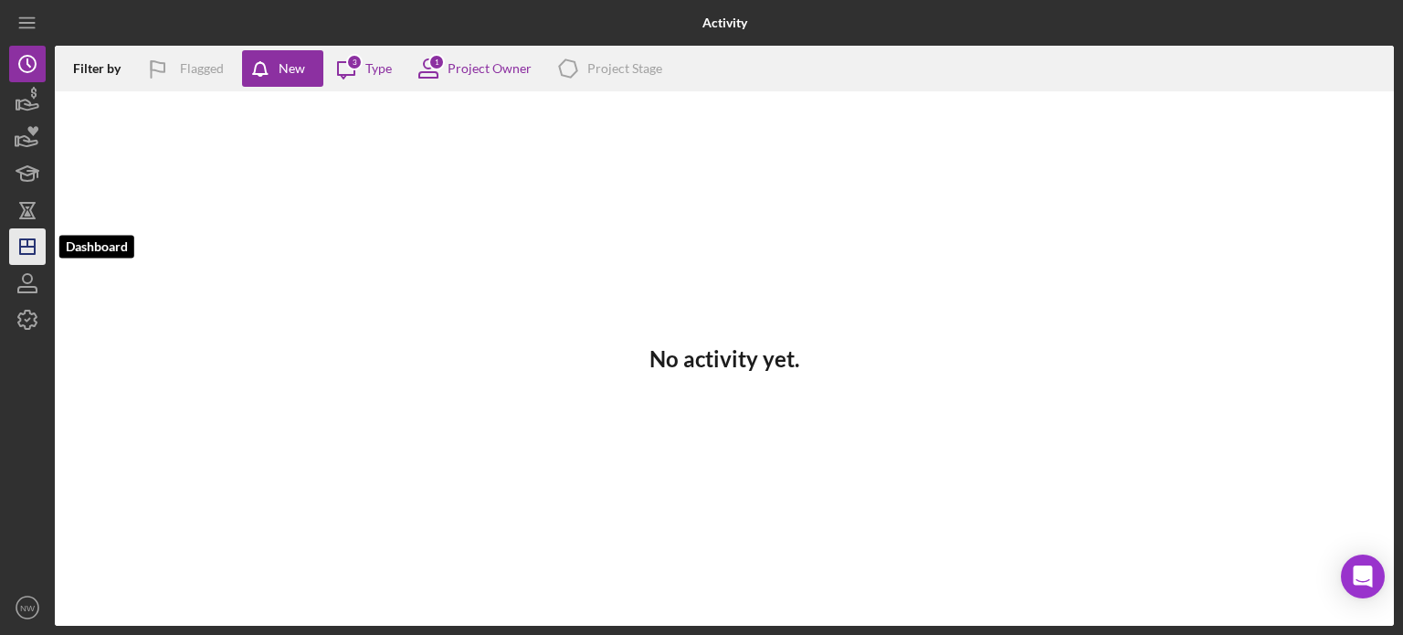
click at [30, 244] on icon "Icon/Dashboard" at bounding box center [28, 247] width 46 height 46
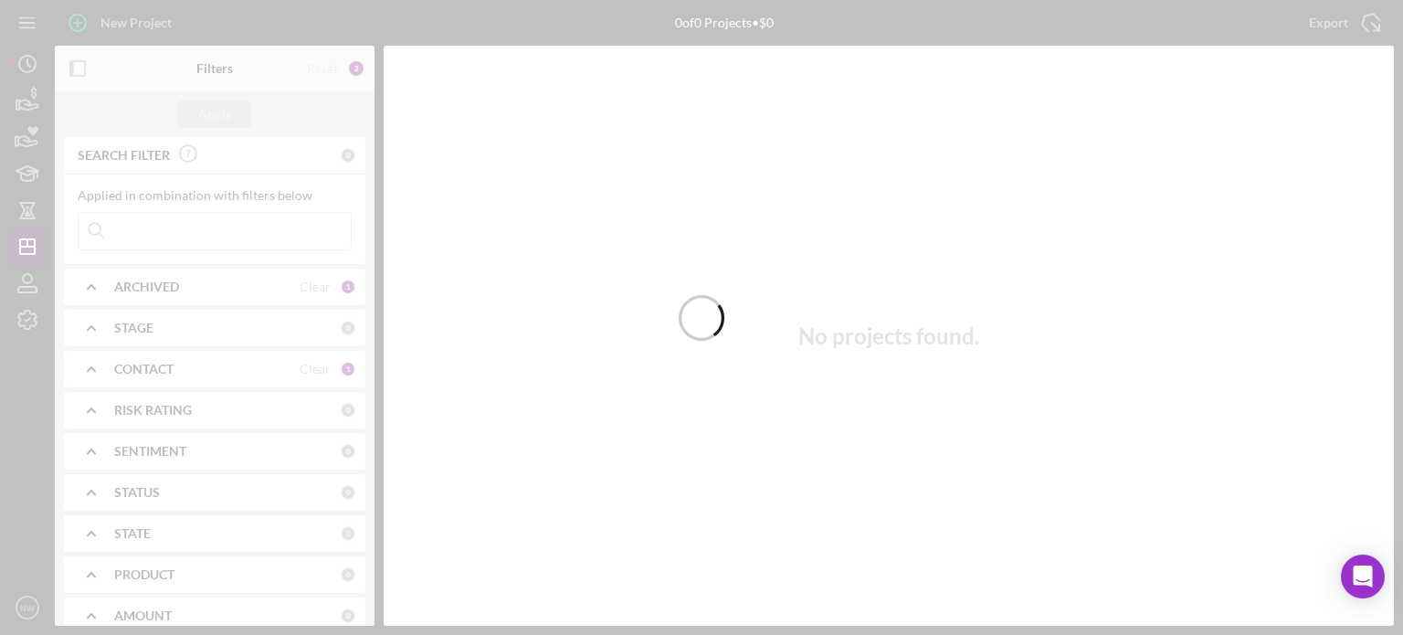
click at [26, 286] on div at bounding box center [701, 317] width 1403 height 635
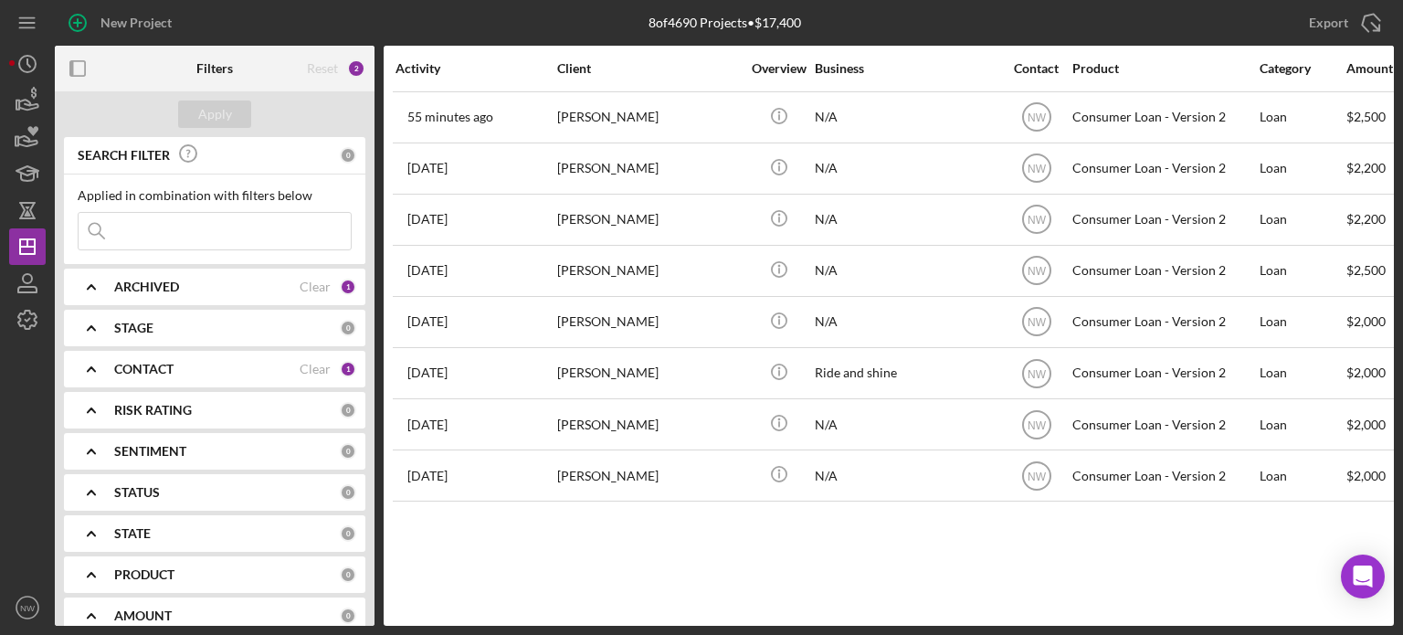
click at [577, 568] on div "Activity Client Overview Business Contact Product Category Amount Started Closi…" at bounding box center [889, 336] width 1010 height 580
